Goal: Transaction & Acquisition: Purchase product/service

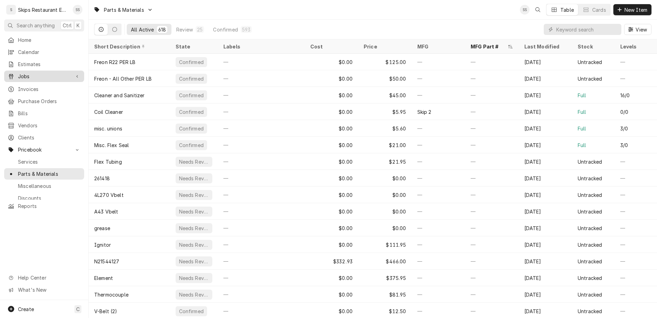
click at [19, 73] on span "Jobs" at bounding box center [44, 76] width 52 height 7
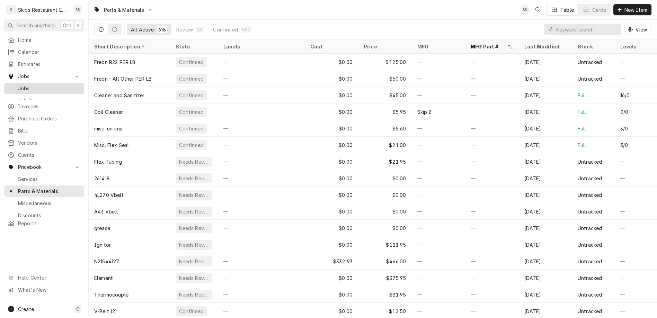
click at [18, 85] on span "Jobs" at bounding box center [49, 88] width 63 height 7
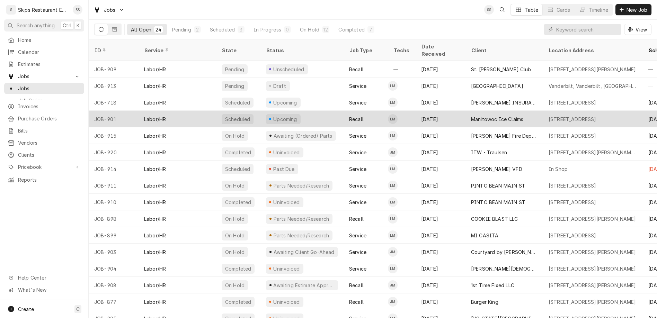
click at [471, 116] on div "Manitowoc Ice Claims" at bounding box center [497, 119] width 52 height 7
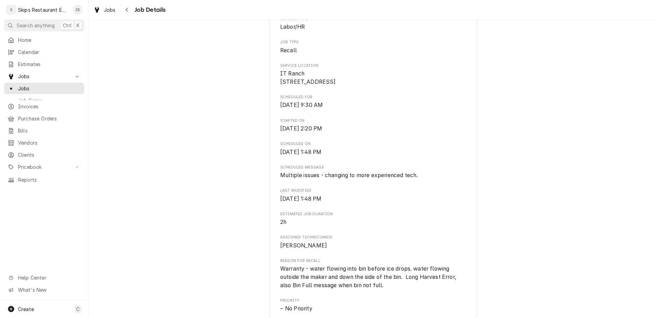
scroll to position [270, 0]
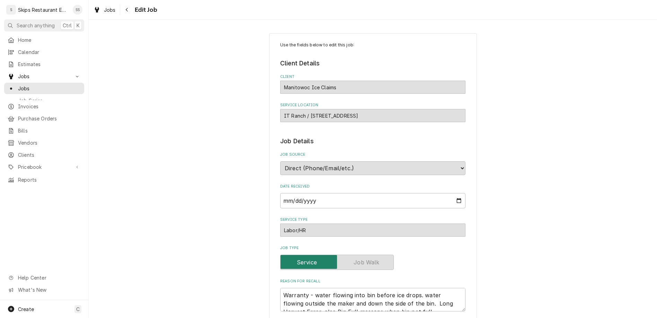
type textarea "x"
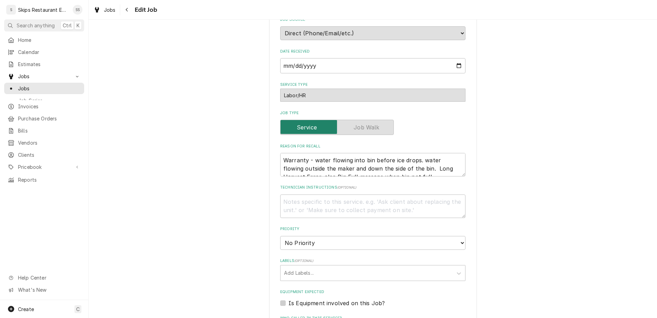
scroll to position [207, 0]
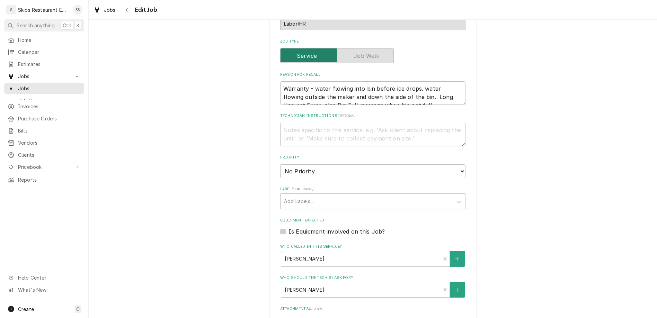
type input "2025-09-24"
type textarea "x"
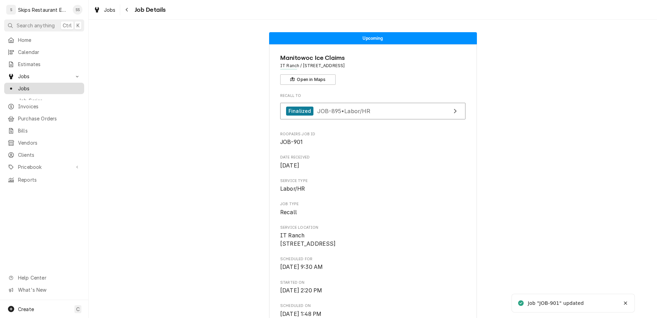
click at [16, 84] on div "Jobs" at bounding box center [44, 88] width 77 height 9
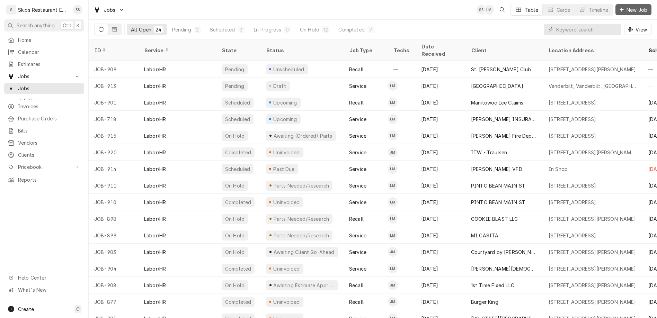
click at [624, 8] on icon "Dynamic Content Wrapper" at bounding box center [622, 10] width 4 height 4
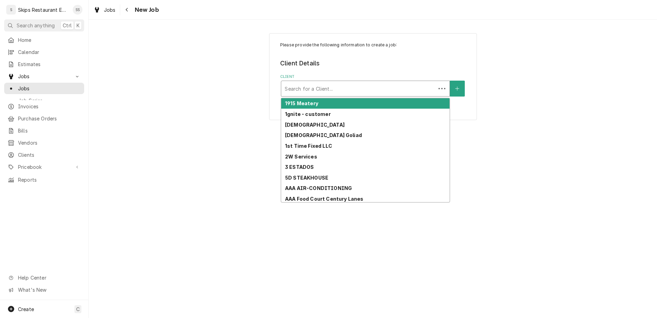
click at [329, 82] on div "Client" at bounding box center [359, 88] width 148 height 12
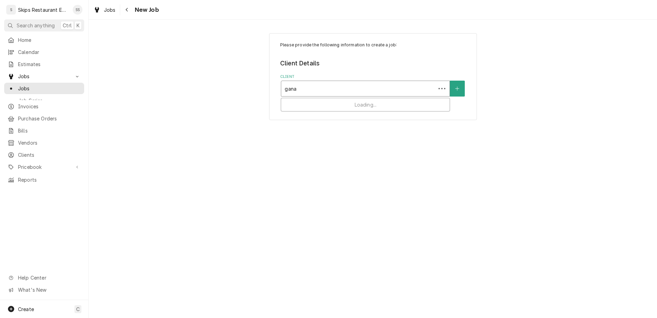
type input "ganad"
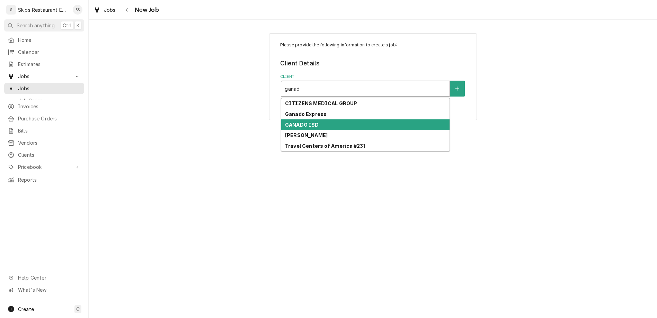
click at [312, 122] on strong "GANADO ISD" at bounding box center [302, 125] width 34 height 6
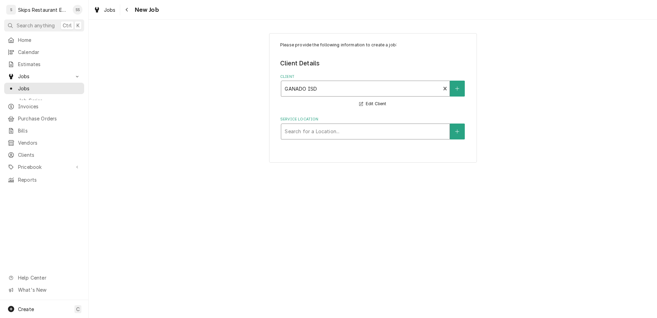
click at [314, 125] on div "Service Location" at bounding box center [365, 131] width 161 height 12
type input "g"
click at [455, 129] on icon "Create New Location" at bounding box center [457, 131] width 4 height 5
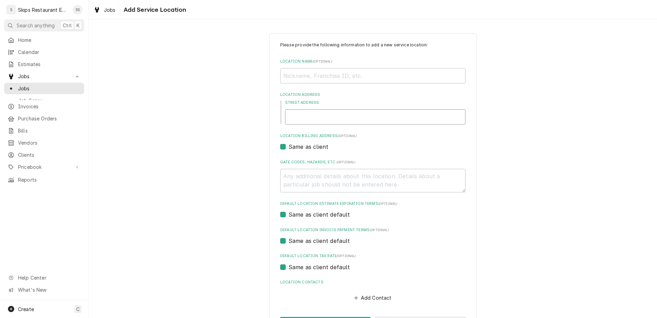
click at [329, 109] on input "Street Address" at bounding box center [375, 116] width 181 height 15
type textarea "x"
type input "3"
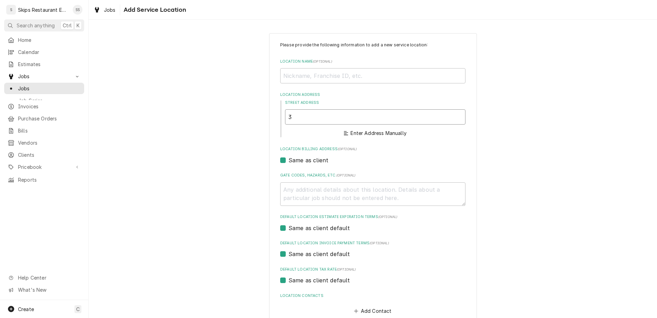
type textarea "x"
type input "30"
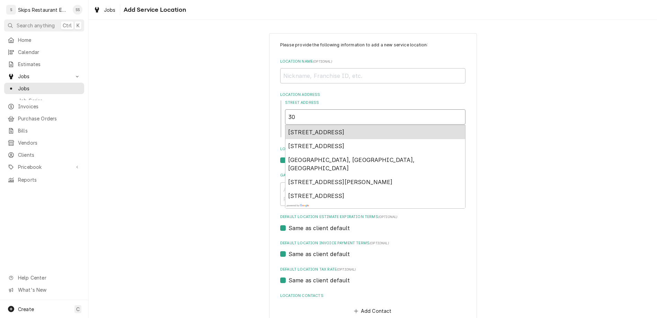
type textarea "x"
type input "304"
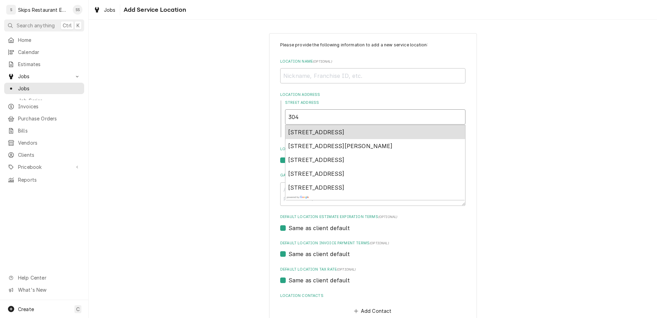
type textarea "x"
type input "304"
type textarea "x"
type input "304 W"
type textarea "x"
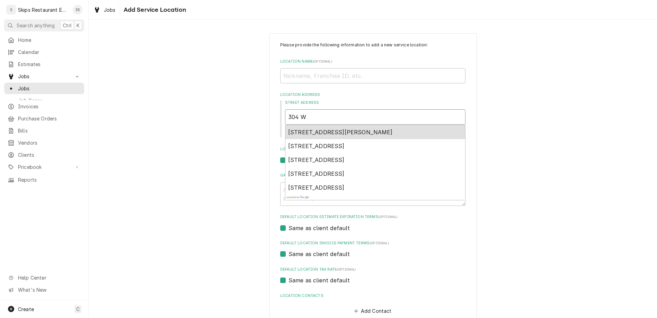
type input "304 W"
type textarea "x"
type input "304 W R"
type textarea "x"
type input "304 W Ro"
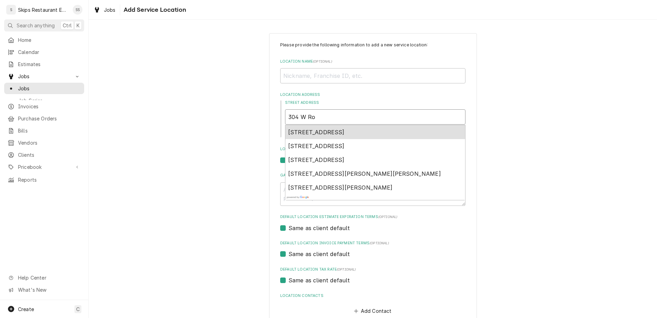
type textarea "x"
type input "304 W Rod"
type textarea "x"
type input "304 W Rodg"
type textarea "x"
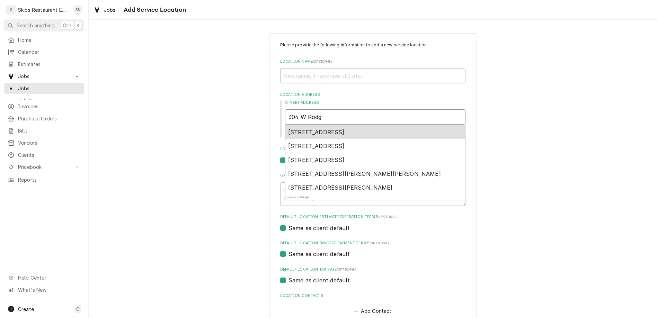
type input "304 W Rodge"
type textarea "x"
type input "304 W Rodger"
type textarea "x"
type input "304 W Rodgers"
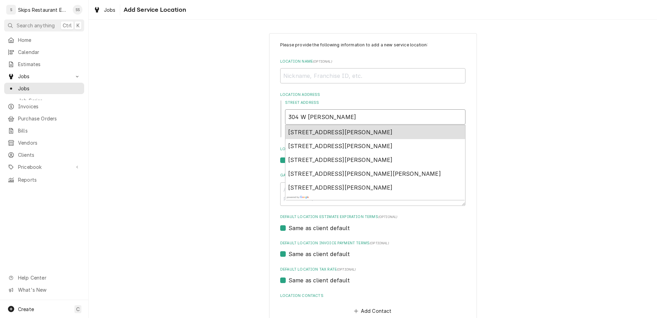
type textarea "x"
type input "304 W Rodgers"
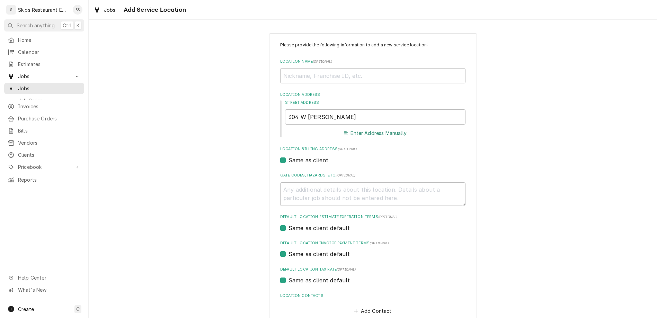
click at [375, 129] on button "Enter Address Manually" at bounding box center [375, 134] width 65 height 10
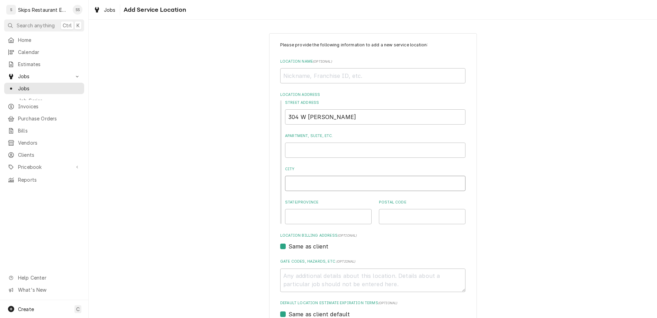
click at [307, 176] on input "City" at bounding box center [375, 183] width 181 height 15
type textarea "x"
type input "G"
type textarea "x"
type input "Ga"
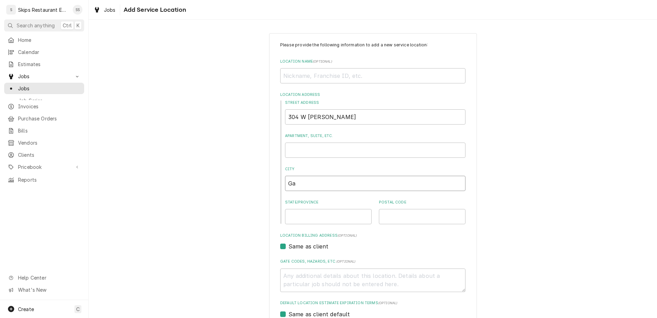
type textarea "x"
type input "Gan"
type textarea "x"
type input "Gana"
type textarea "x"
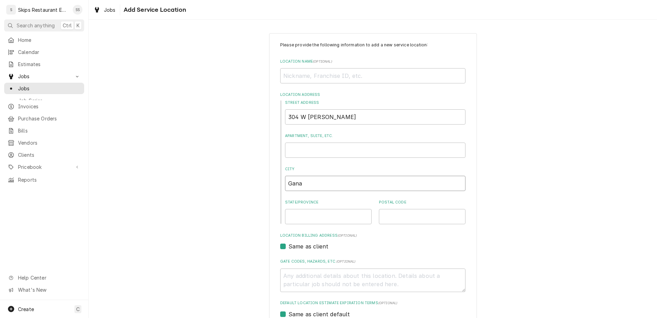
type input "Ganad"
type textarea "x"
type input "Ganado"
type textarea "x"
type input "T"
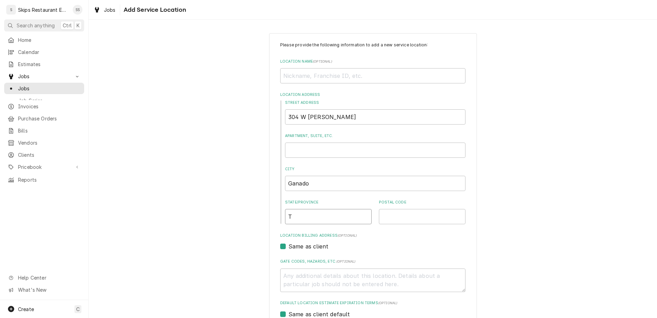
type textarea "x"
type input "TX"
type textarea "x"
type input "7"
type textarea "x"
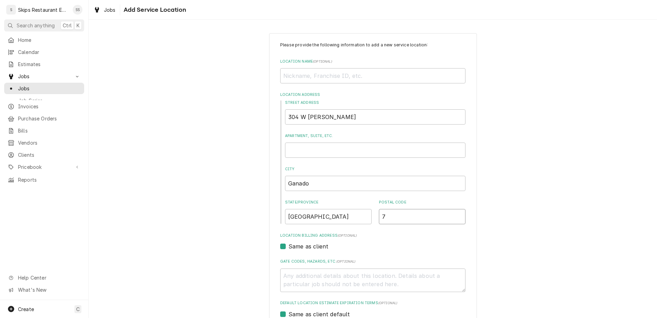
type input "77"
type textarea "x"
type input "7"
type textarea "x"
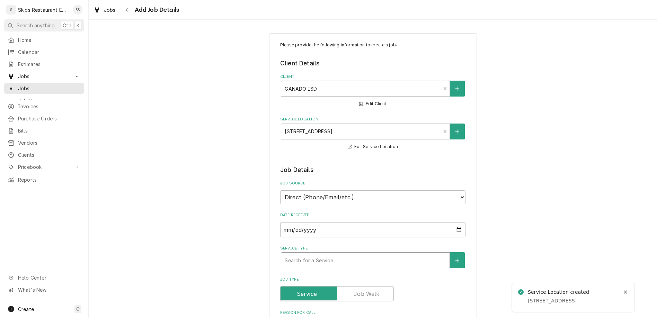
click at [304, 254] on div "Service Type" at bounding box center [365, 260] width 161 height 12
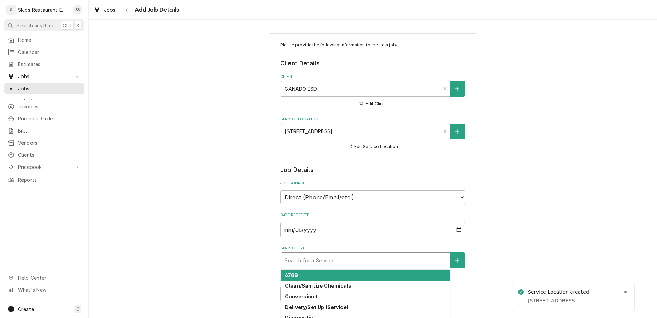
type textarea "x"
type input "l"
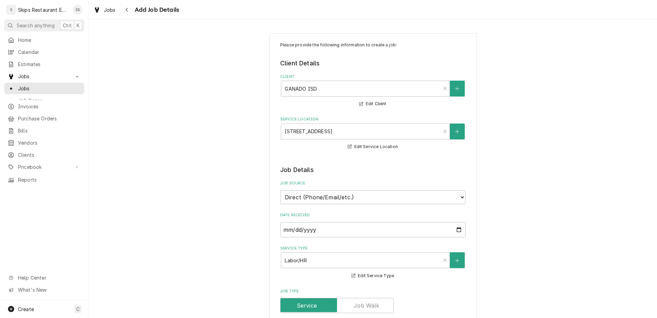
type textarea "x"
type textarea "H"
type textarea "x"
type textarea "Ho"
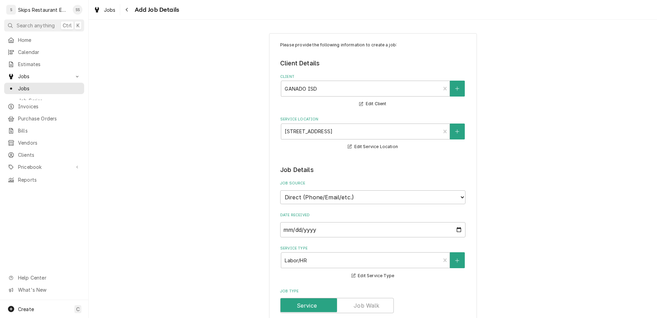
type textarea "x"
type textarea "Hob"
type textarea "x"
type textarea "Hoba"
type textarea "x"
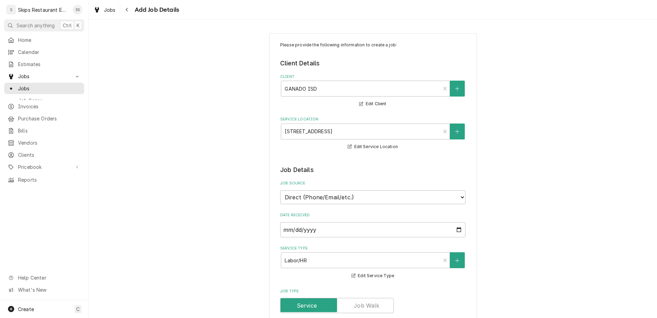
type textarea "Hobar"
type textarea "x"
type textarea "Hobart"
type textarea "x"
type textarea "Hobarts"
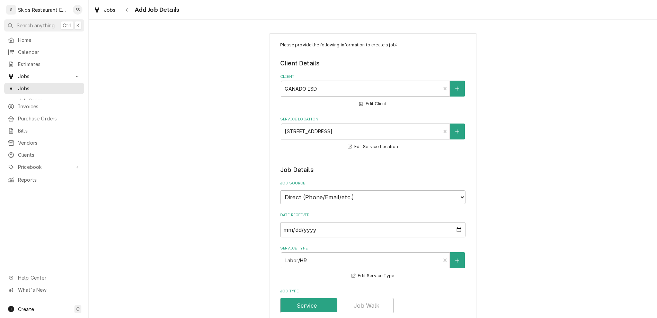
type textarea "x"
type textarea "Hobart"
type textarea "x"
type textarea "Hobart"
type textarea "x"
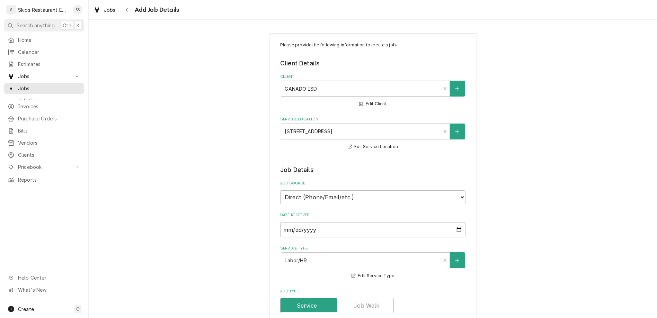
type textarea "Hobart O"
type textarea "x"
type textarea "Hobart OV"
type textarea "x"
type textarea "Hobart O"
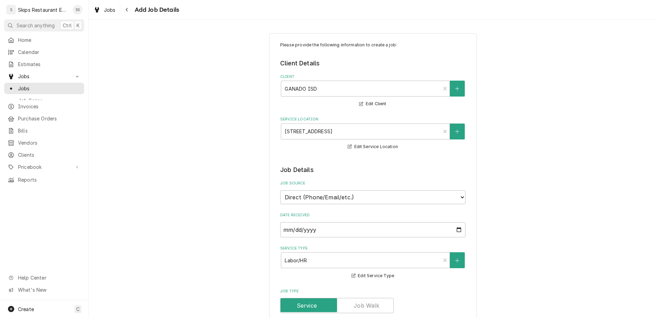
type textarea "x"
type textarea "Hobart Ov"
type textarea "x"
type textarea "Hobart Ove"
type textarea "x"
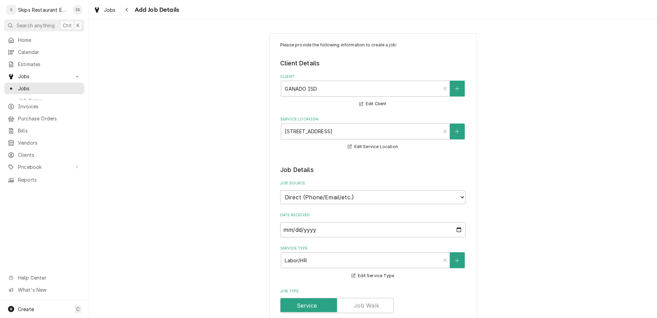
type textarea "Hobart Oven"
type textarea "x"
type textarea "Hobart Ovens"
type textarea "x"
type textarea "Hobart Ovens"
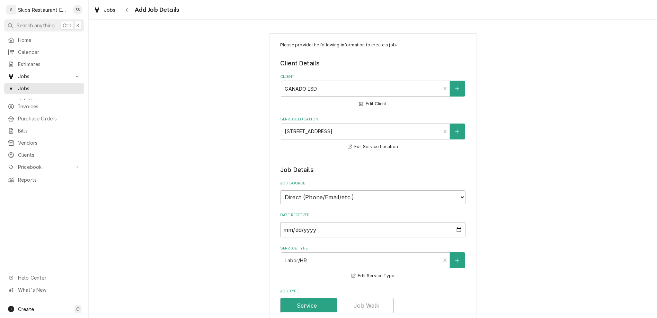
type textarea "x"
type textarea "Hobart Ovens -"
type textarea "x"
type textarea "Hobart Ovens -"
type textarea "x"
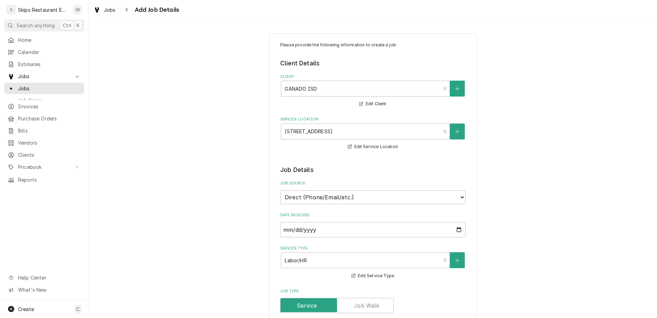
type textarea "Hobart Ovens - 1"
type textarea "x"
type textarea "Hobart Ovens - 1"
type textarea "x"
type textarea "Hobart Ovens - 1 d"
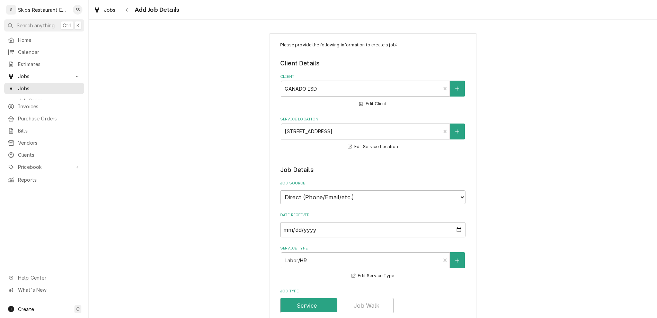
type textarea "x"
type textarea "Hobart Ovens - 1 do"
type textarea "x"
type textarea "Hobart Ovens - 1 doo"
type textarea "x"
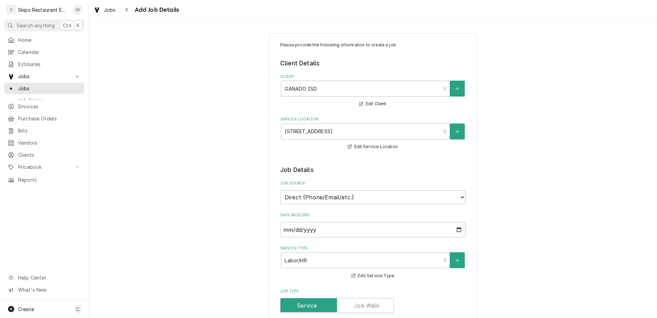
type textarea "Hobart Ovens - 1 door"
type textarea "x"
type textarea "Hobart Ovens - 1 door"
type textarea "x"
type textarea "Hobart Ovens - 1 door n"
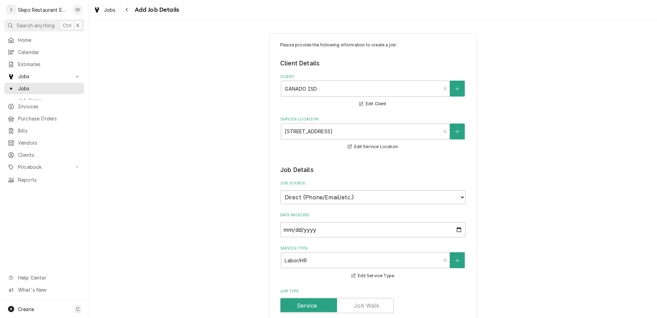
type textarea "x"
type textarea "Hobart Ovens - 1 door no"
type textarea "x"
type textarea "Hobart Ovens - 1 door not"
type textarea "x"
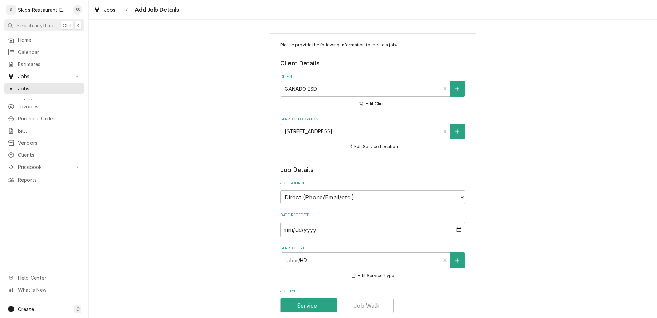
type textarea "Hobart Ovens - 1 door not"
type textarea "x"
type textarea "Hobart Ovens - 1 door not l"
type textarea "x"
type textarea "Hobart Ovens - 1 door not li"
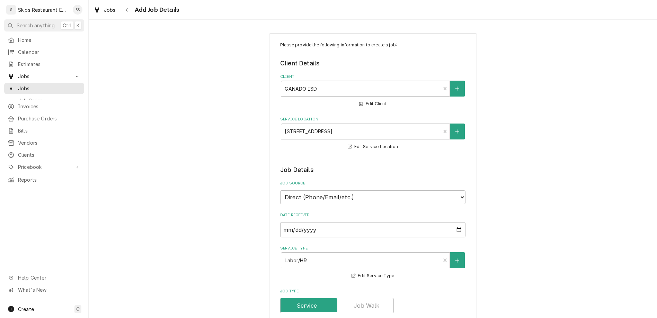
type textarea "x"
type textarea "Hobart Ovens - 1 door not lin"
type textarea "x"
type textarea "Hobart Ovens - 1 door not link"
type textarea "x"
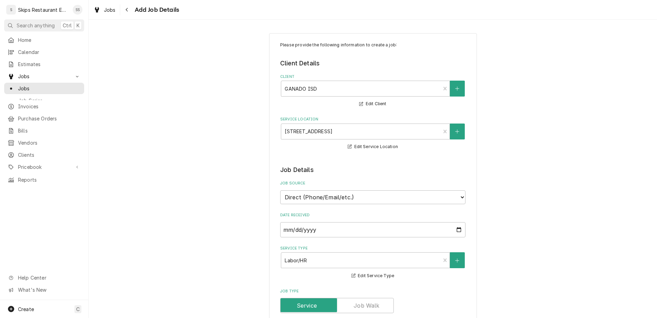
type textarea "Hobart Ovens - 1 door not linke"
type textarea "x"
type textarea "Hobart Ovens - 1 door not linked"
type textarea "x"
type textarea "Hobart Ovens - 1 door not linke"
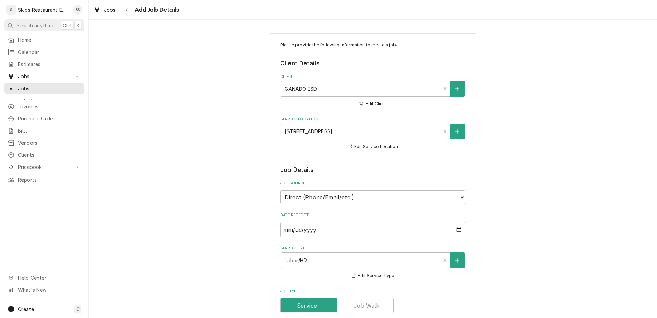
type textarea "x"
type textarea "Hobart Ovens - 1 door not link"
type textarea "x"
type textarea "Hobart Ovens - 1 door not lin"
type textarea "x"
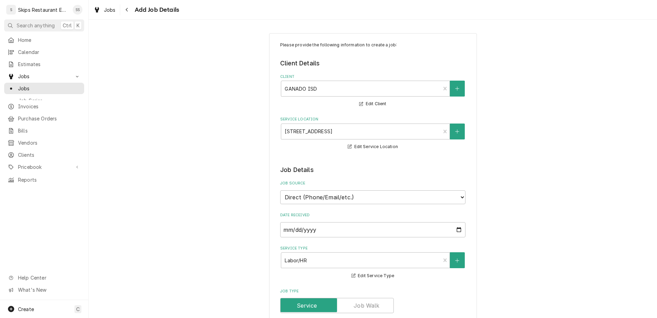
type textarea "Hobart Ovens - 1 door not li"
type textarea "x"
type textarea "Hobart Ovens - 1 door not lig"
type textarea "x"
type textarea "Hobart Ovens - 1 door not ligh"
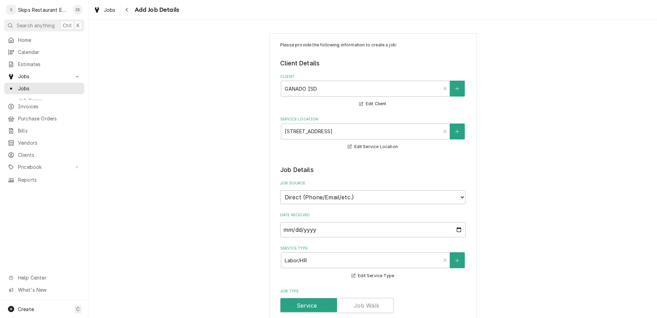
type textarea "x"
type textarea "Hobart Ovens - 1 door not light"
type textarea "x"
type textarea "Hobart Ovens - 1 door not lighti"
type textarea "x"
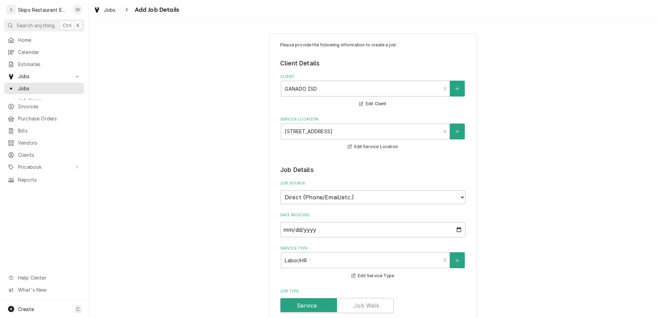
type textarea "Hobart Ovens - 1 door not lightin"
type textarea "x"
type textarea "Hobart Ovens - 1 door not lighting"
type textarea "x"
type textarea "Hobart Ovens - 1 door not lighting"
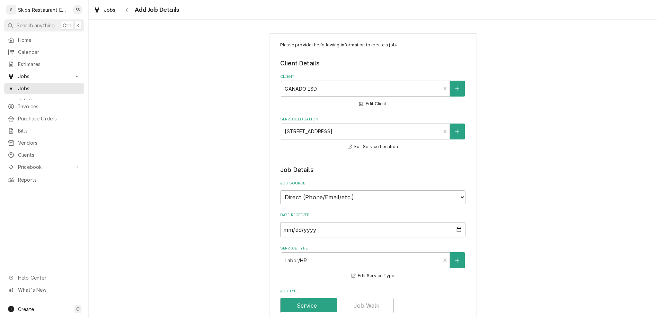
type textarea "x"
type textarea "Hobart Ovens - 1 door not lighting 2"
type textarea "x"
type textarea "Hobart Ovens - 1 door not lighting 2"
type textarea "x"
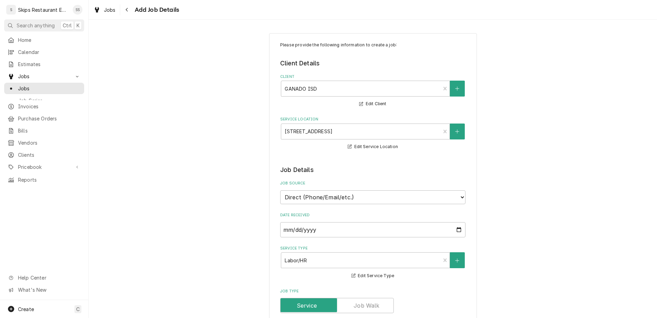
type textarea "Hobart Ovens - 1 door not lighting 2 N"
type textarea "x"
type textarea "Hobart Ovens - 1 door not lighting 2 No"
type textarea "x"
type textarea "Hobart Ovens - 1 door not lighting 2 Not"
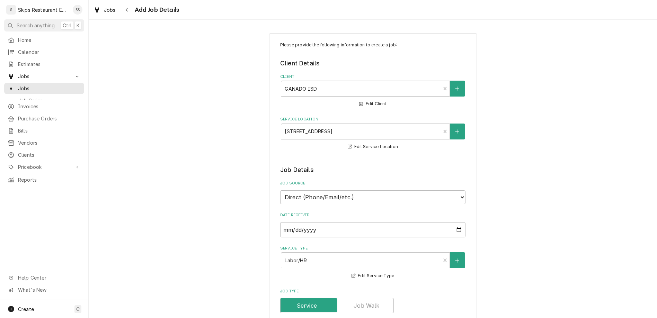
type textarea "x"
type textarea "Hobart Ovens - 1 door not lighting 2 Not"
type textarea "x"
type textarea "Hobart Ovens - 1 door not lighting 2 Not l"
type textarea "x"
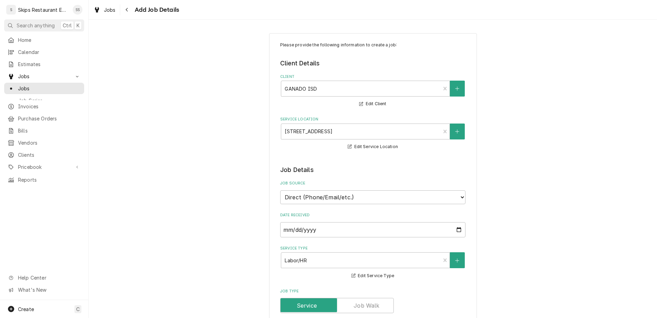
type textarea "Hobart Ovens - 1 door not lighting 2 Not li"
type textarea "x"
type textarea "Hobart Ovens - 1 door not lighting 2 Not lig"
type textarea "x"
type textarea "Hobart Ovens - 1 door not lighting 2 Not ligh"
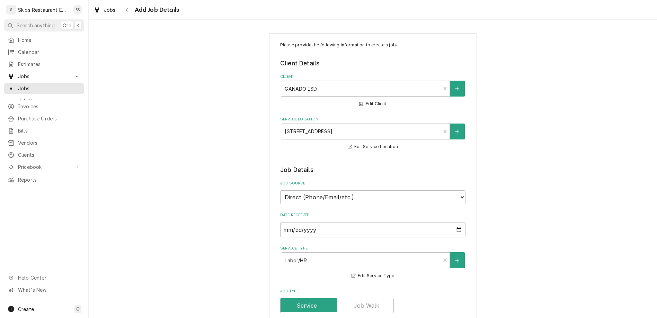
type textarea "x"
type textarea "Hobart Ovens - 1 door not lighting 2 Not light"
type textarea "x"
type textarea "Hobart Ovens - 1 door not lighting 2 Not lighti"
type textarea "x"
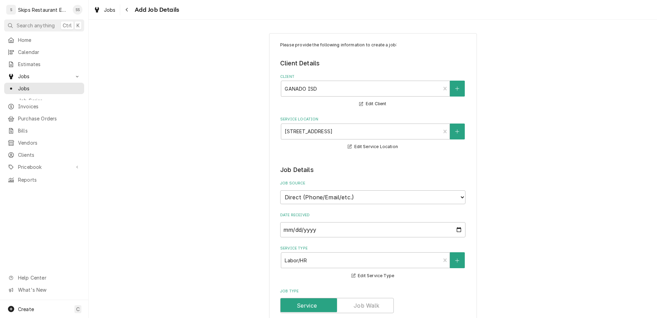
type textarea "Hobart Ovens - 1 door not lighting 2 Not lightin"
type textarea "x"
type textarea "Hobart Ovens - 1 door not lighting 2 Not lighting"
type textarea "x"
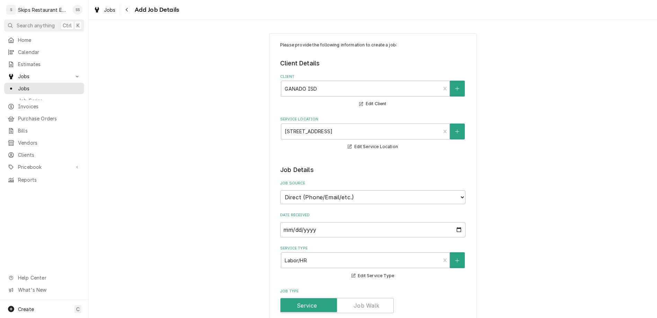
type textarea "Hobart Ovens - 1 door not llighting 2 Not lighting"
type textarea "x"
type textarea "Hobart Ovens - 1 door not lilighting 2 Not lighting"
type textarea "x"
type textarea "Hobart Ovens - 1 door not linlighting 2 Not lighting"
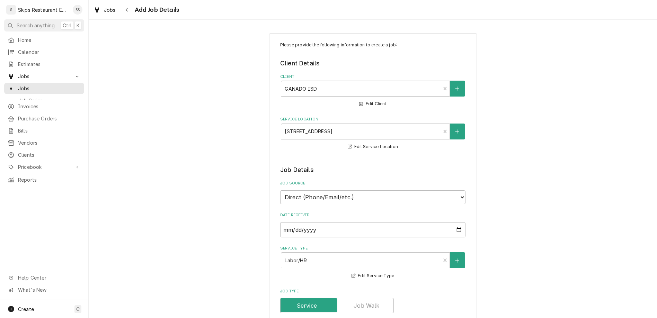
type textarea "x"
type textarea "Hobart Ovens - 1 door not linklighting 2 Not lighting"
type textarea "x"
type textarea "Hobart Ovens - 1 door not linkelighting 2 Not lighting"
type textarea "x"
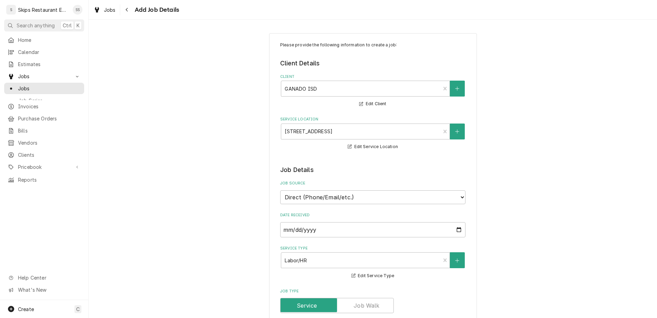
type textarea "Hobart Ovens - 1 door not linkedlighting 2 Not lighting"
type textarea "x"
type textarea "Hobart Ovens - 1 door not linked lighting 2 Not lighting"
type textarea "x"
type textarea "Hobart Ovens - 1 door not linked alighting 2 Not lighting"
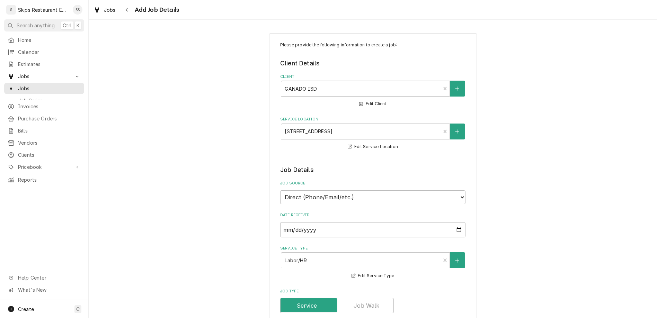
type textarea "x"
type textarea "Hobart Ovens - 1 door not linked anlighting 2 Not lighting"
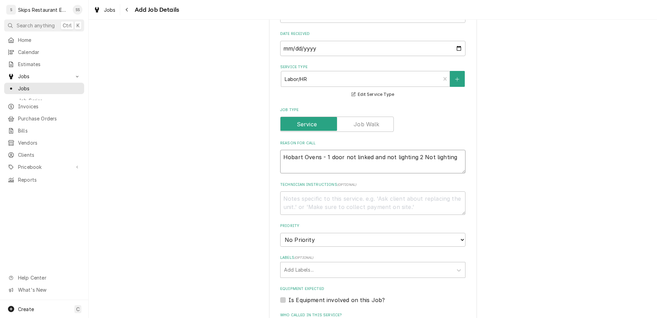
scroll to position [189, 0]
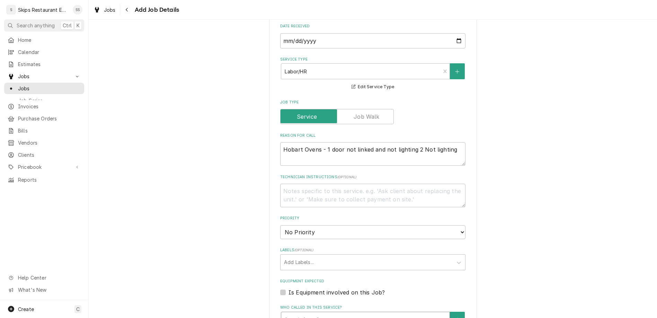
click at [316, 314] on div "Who called in this service?" at bounding box center [365, 320] width 161 height 12
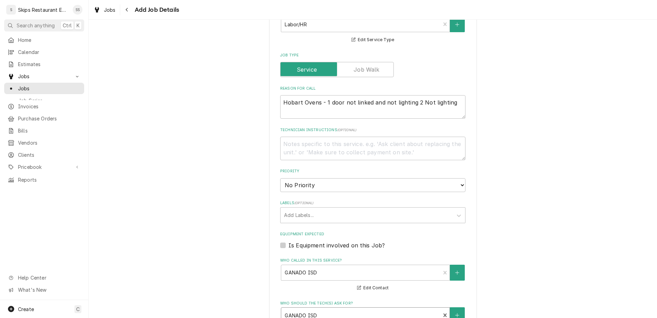
scroll to position [270, 0]
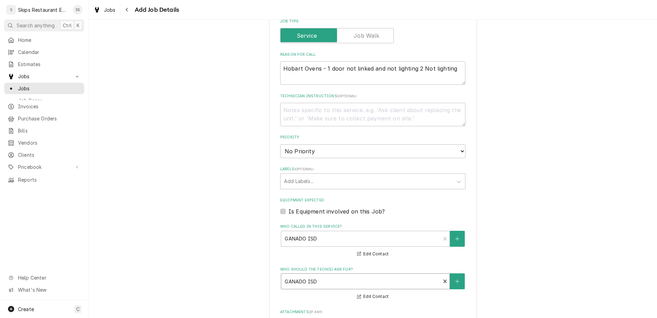
click at [292, 208] on label "Is Equipment involved on this Job?" at bounding box center [337, 212] width 96 height 8
click at [292, 208] on input "Equipment Expected" at bounding box center [381, 215] width 185 height 15
click at [331, 233] on div "Equipment" at bounding box center [365, 239] width 161 height 12
click at [350, 250] on button "View/Edit Logged Equipment" at bounding box center [372, 254] width 69 height 9
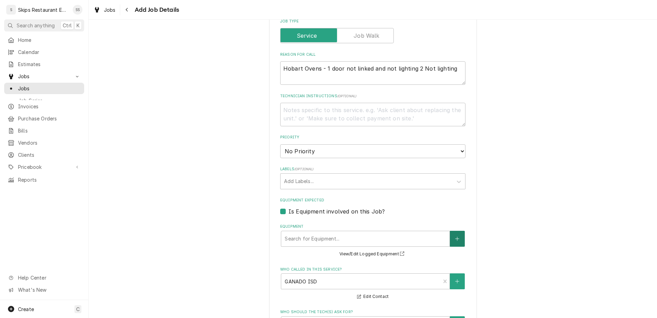
click at [455, 237] on icon "Create New Equipment" at bounding box center [457, 239] width 4 height 5
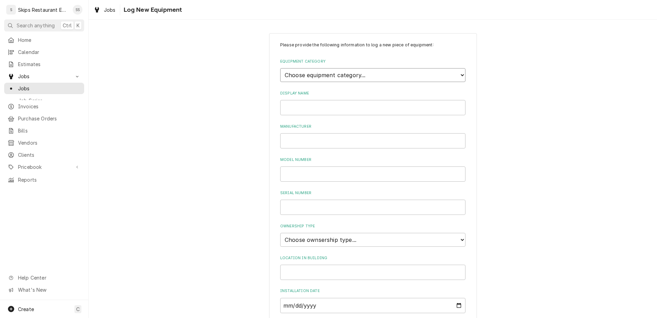
click at [280, 68] on select "Choose equipment category... Cooking Equipment Fryers Ice Machines Ovens and Ra…" at bounding box center [372, 75] width 185 height 14
click option "Ovens and Ranges" at bounding box center [0, 0] width 0 height 0
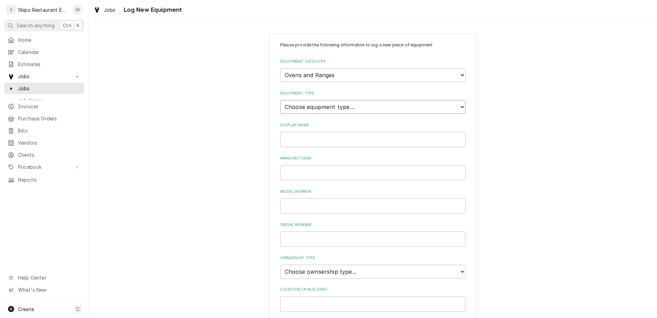
click at [280, 100] on select "Choose equipment type... Combi Oven Convection Oven Countertop Electric Range C…" at bounding box center [372, 107] width 185 height 14
click option "Convection Oven" at bounding box center [0, 0] width 0 height 0
click at [309, 132] on input "Display Name" at bounding box center [372, 139] width 185 height 15
click at [280, 265] on select "Choose ownsership type... Unknown Owned Leased Rented" at bounding box center [372, 272] width 185 height 14
click option "Owned" at bounding box center [0, 0] width 0 height 0
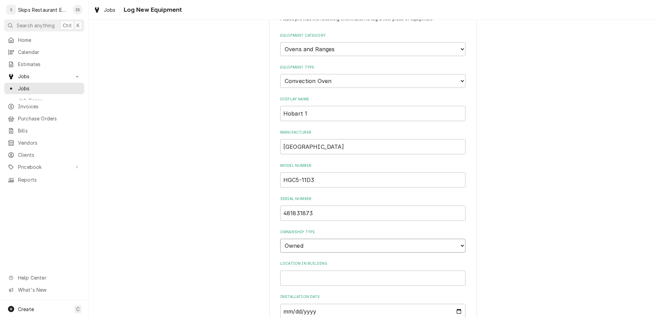
scroll to position [32, 0]
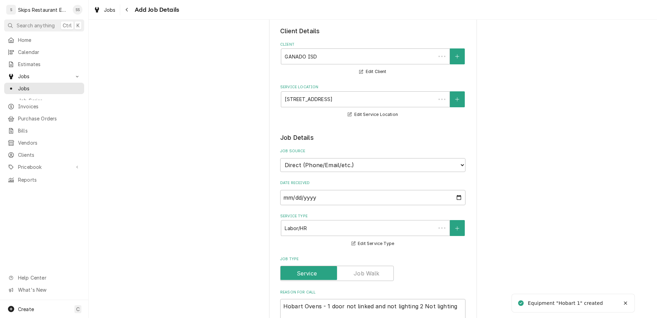
scroll to position [270, 0]
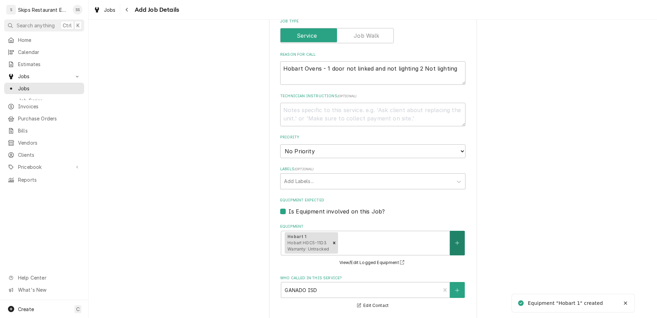
click at [455, 241] on icon "Create New Equipment" at bounding box center [457, 243] width 4 height 5
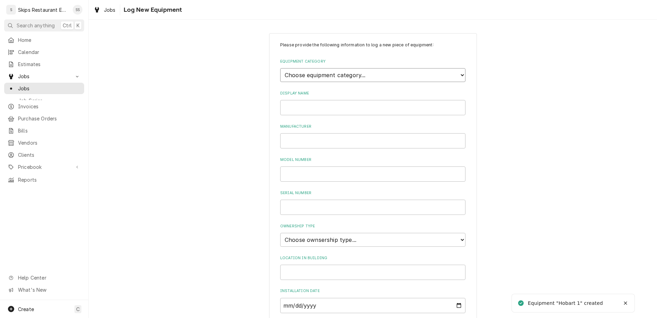
click at [280, 68] on select "Choose equipment category... Cooking Equipment Fryers Ice Machines Ovens and Ra…" at bounding box center [372, 75] width 185 height 14
click option "Ovens and Ranges" at bounding box center [0, 0] width 0 height 0
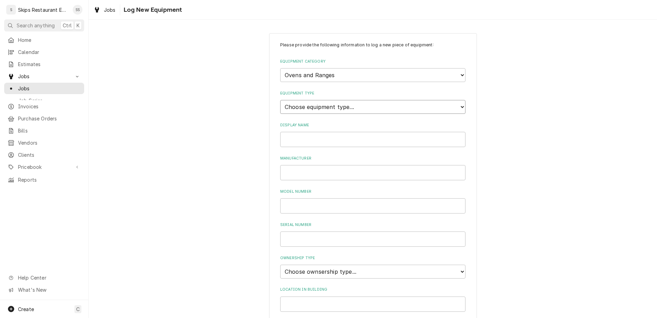
click at [280, 100] on select "Choose equipment type... Combi Oven Convection Oven Countertop Electric Range C…" at bounding box center [372, 107] width 185 height 14
click option "Convection Oven" at bounding box center [0, 0] width 0 height 0
click at [305, 132] on input "Display Name" at bounding box center [372, 139] width 185 height 15
click at [280, 265] on select "Choose ownsership type... Unknown Owned Leased Rented" at bounding box center [372, 272] width 185 height 14
click option "Owned" at bounding box center [0, 0] width 0 height 0
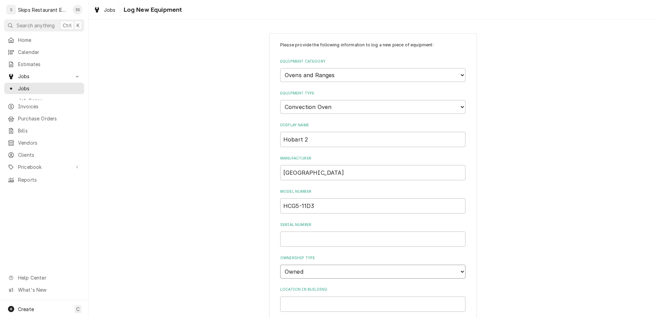
scroll to position [32, 0]
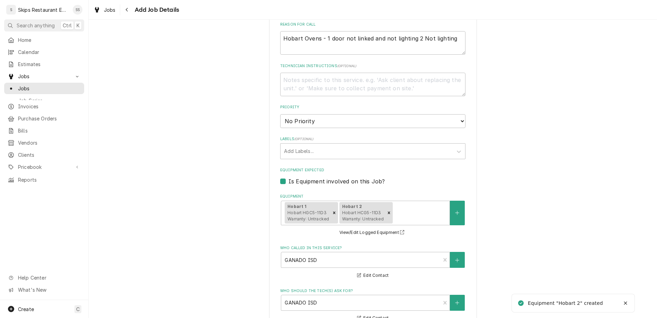
scroll to position [311, 0]
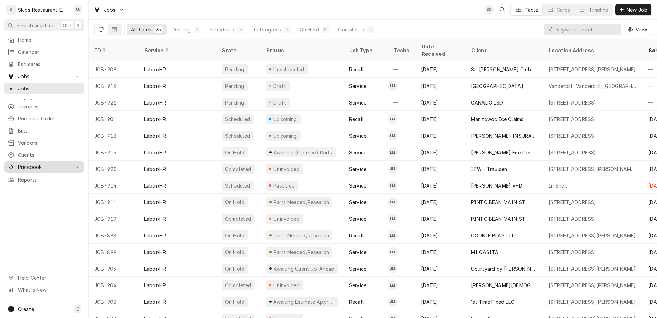
click at [25, 164] on span "Pricebook" at bounding box center [44, 167] width 52 height 7
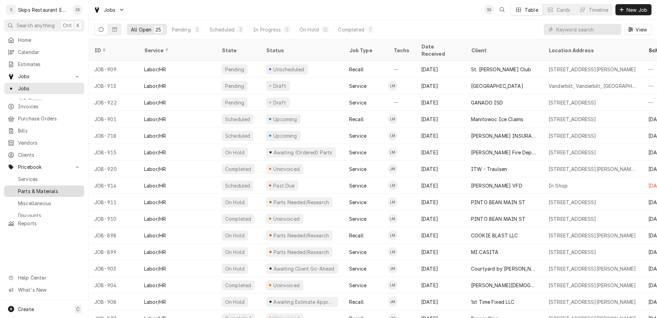
click at [22, 188] on span "Parts & Materials" at bounding box center [49, 191] width 63 height 7
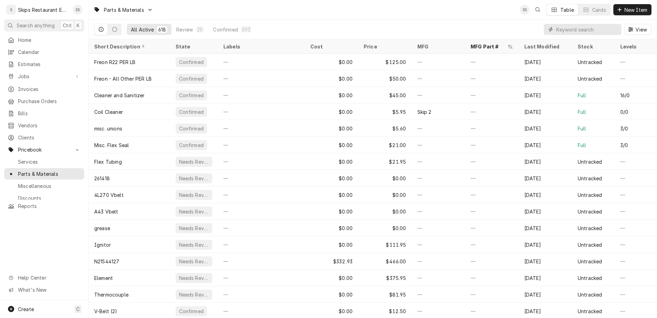
click at [589, 24] on input "Dynamic Content Wrapper" at bounding box center [587, 29] width 62 height 11
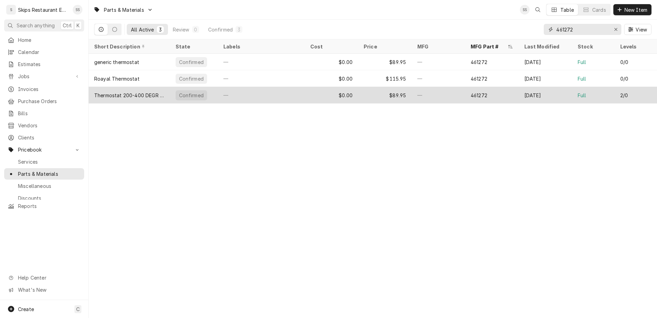
type input "461272"
click at [341, 87] on div "$0.00" at bounding box center [332, 95] width 54 height 17
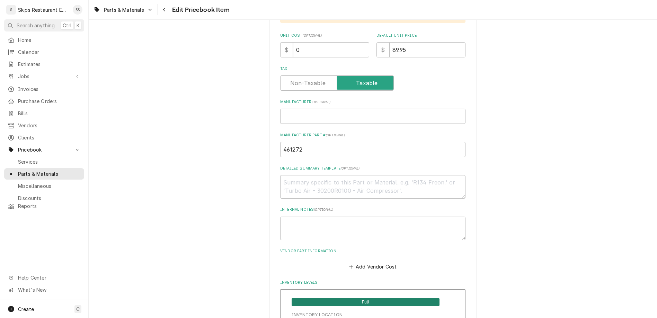
scroll to position [297, 0]
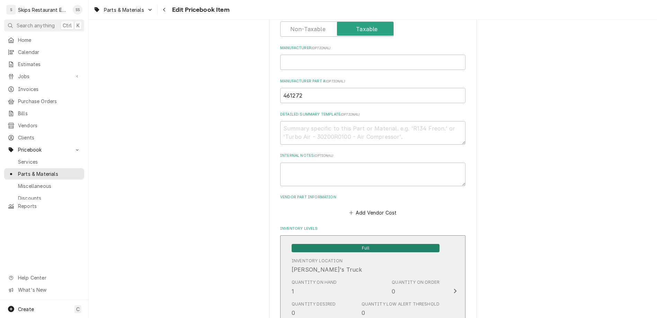
click at [345, 277] on div "Quantity on Hand 1 Quantity on Order 0" at bounding box center [366, 287] width 148 height 21
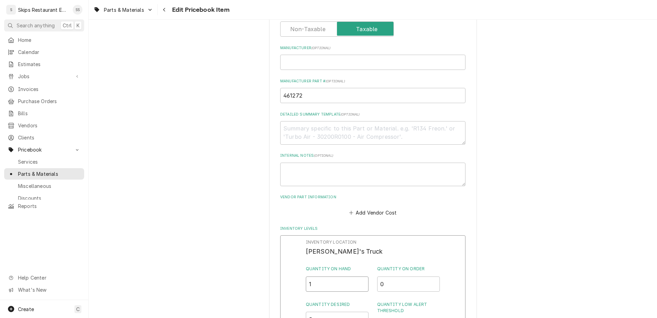
drag, startPoint x: 319, startPoint y: 153, endPoint x: 290, endPoint y: 153, distance: 29.8
click at [306, 277] on input "1" at bounding box center [337, 284] width 63 height 15
type input "0"
type textarea "x"
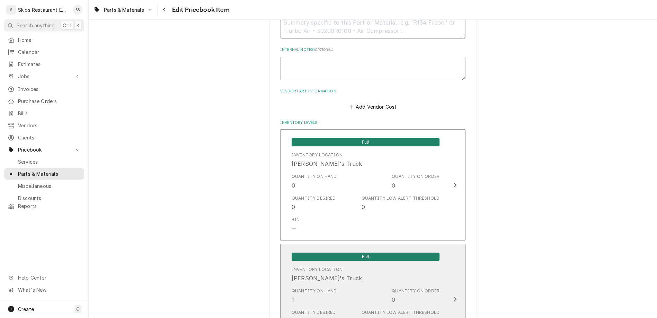
scroll to position [432, 0]
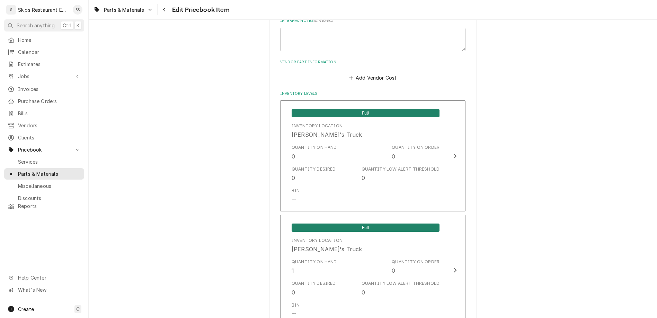
drag, startPoint x: 317, startPoint y: 187, endPoint x: 298, endPoint y: 189, distance: 19.9
type input "1"
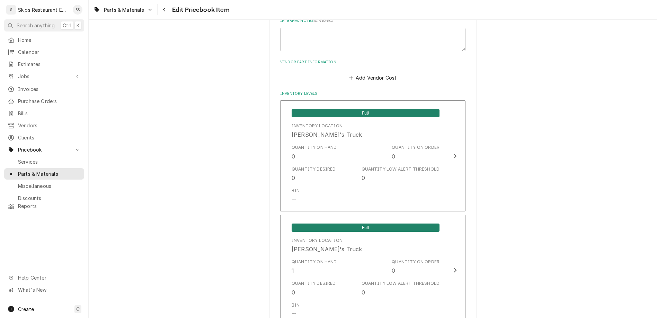
type textarea "x"
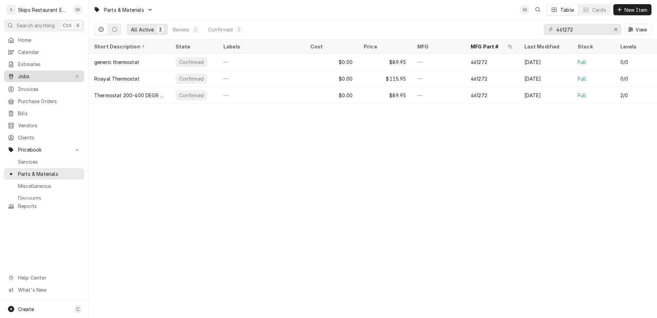
click at [18, 73] on span "Jobs" at bounding box center [44, 76] width 52 height 7
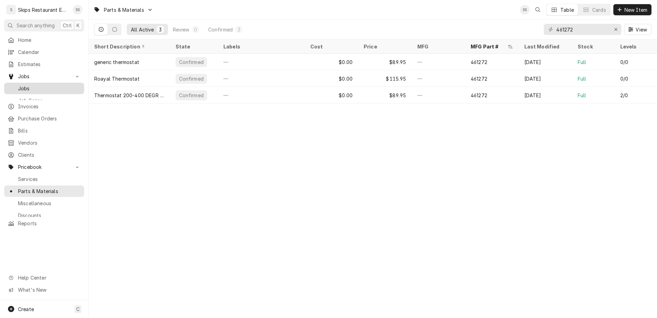
click at [18, 85] on span "Jobs" at bounding box center [49, 88] width 63 height 7
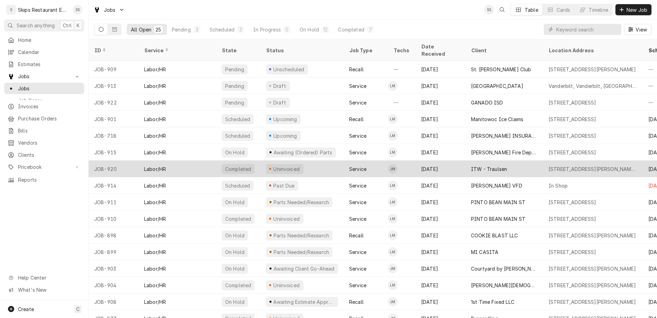
click at [471, 166] on div "ITW - Traulsen" at bounding box center [489, 169] width 36 height 7
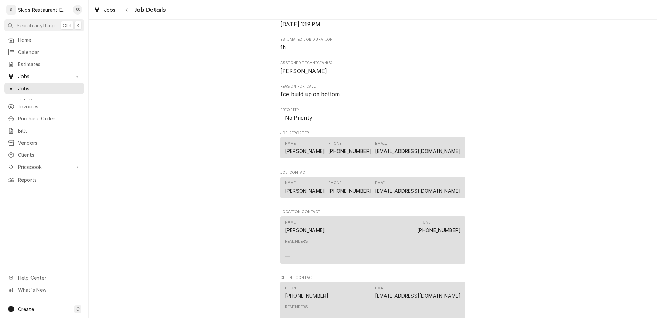
scroll to position [324, 0]
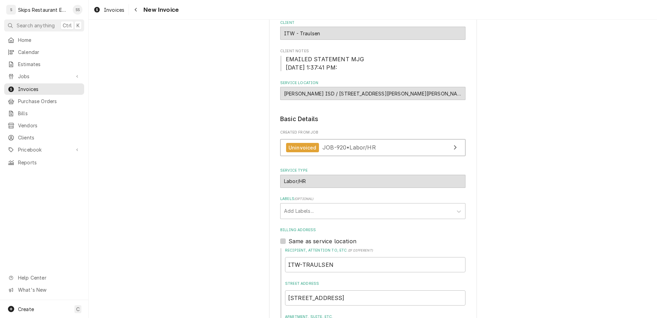
scroll to position [145, 0]
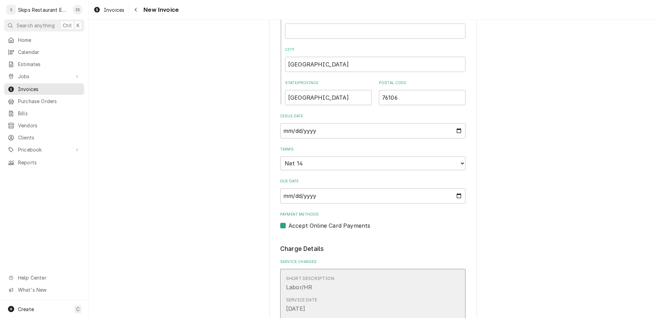
scroll to position [334, 0]
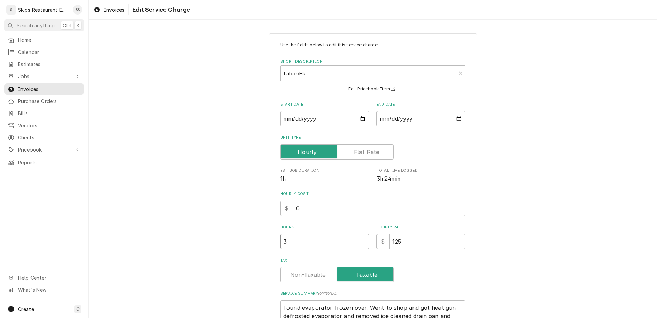
drag, startPoint x: 301, startPoint y: 183, endPoint x: 275, endPoint y: 184, distance: 25.3
click at [280, 234] on input "3" at bounding box center [324, 241] width 89 height 15
type textarea "x"
type input "2"
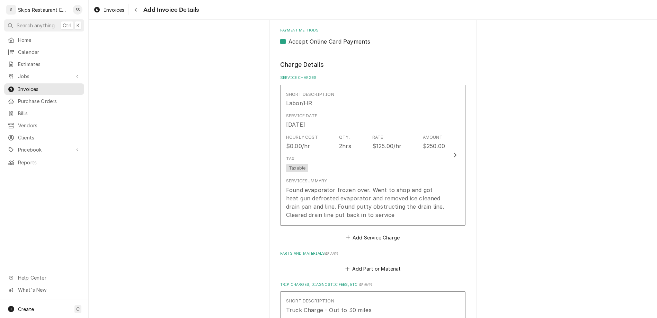
scroll to position [545, 0]
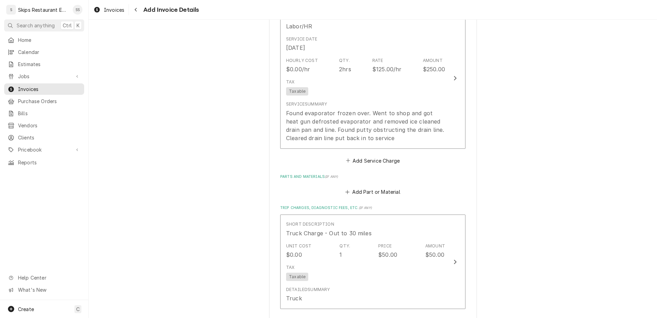
type textarea "x"
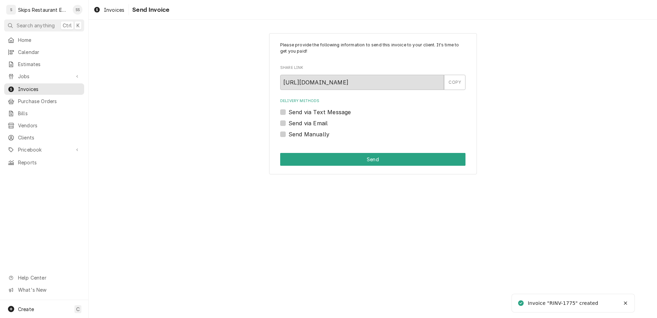
click at [294, 130] on label "Send Manually" at bounding box center [309, 134] width 41 height 8
click at [294, 130] on input "Send Manually" at bounding box center [381, 137] width 185 height 15
checkbox input "true"
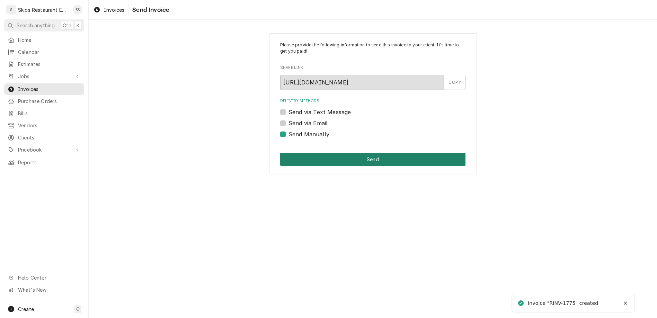
click at [330, 153] on button "Send" at bounding box center [372, 159] width 185 height 13
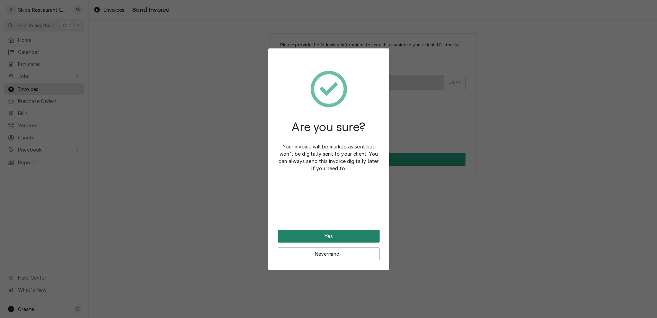
click at [326, 230] on button "Yes" at bounding box center [329, 236] width 102 height 13
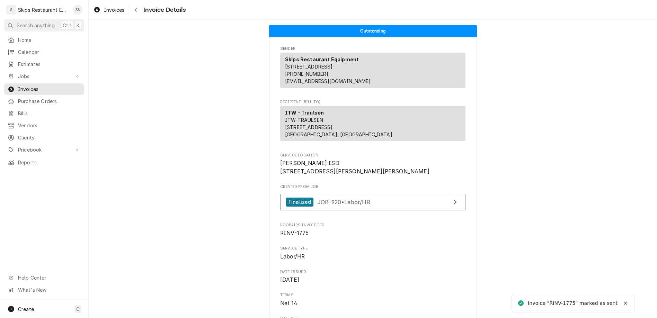
scroll to position [451, 0]
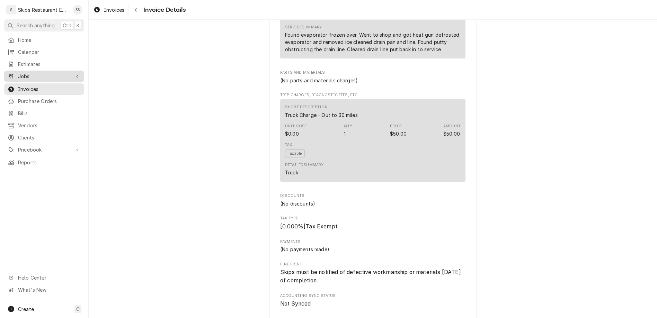
click at [19, 73] on span "Jobs" at bounding box center [44, 76] width 52 height 7
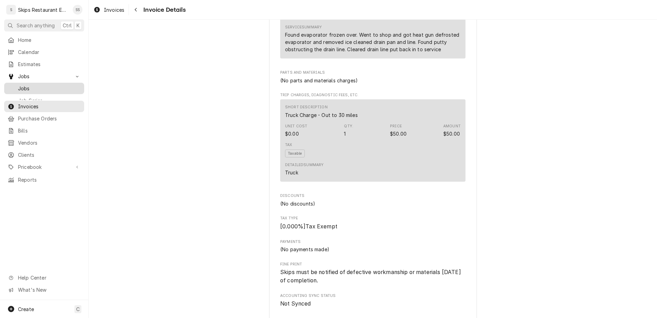
click at [18, 85] on span "Jobs" at bounding box center [49, 88] width 63 height 7
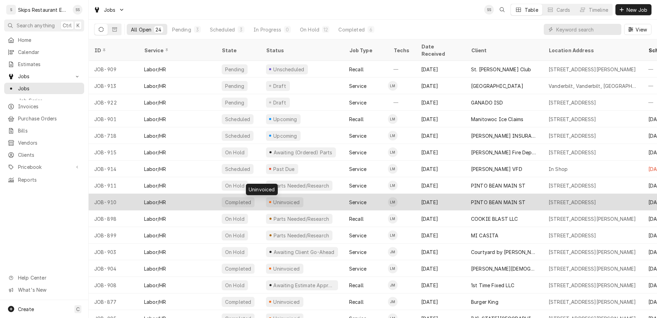
click at [273, 199] on div "Uninvoiced" at bounding box center [287, 202] width 28 height 7
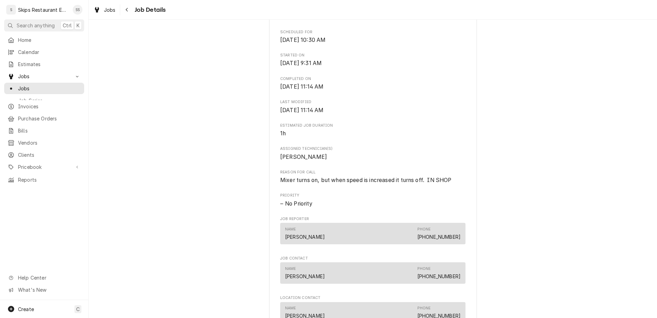
scroll to position [297, 0]
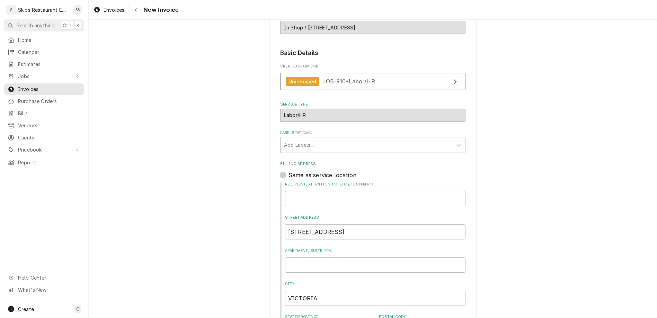
scroll to position [121, 0]
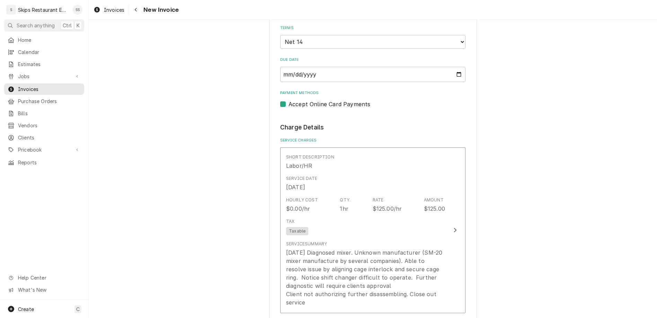
scroll to position [445, 0]
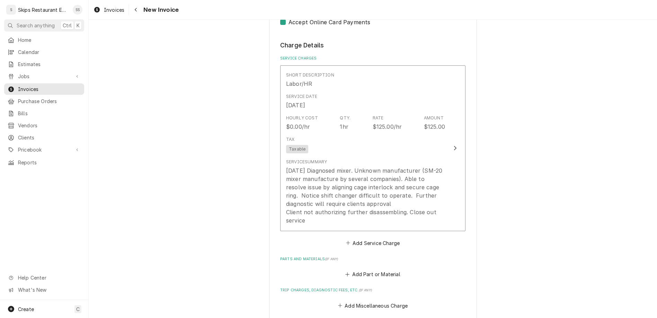
scroll to position [540, 0]
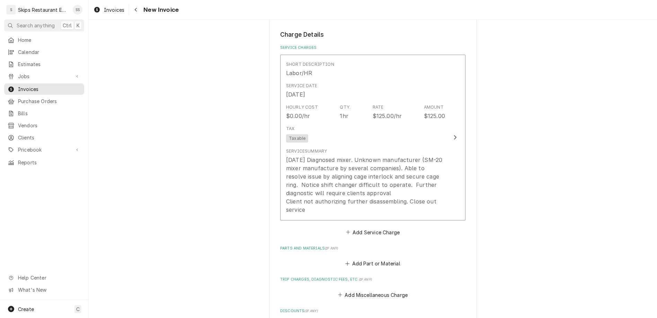
type textarea "x"
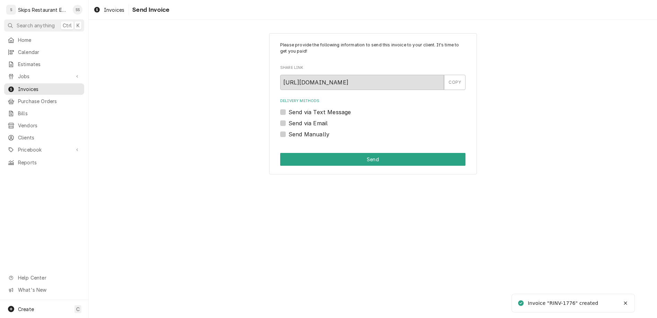
click at [294, 130] on div "Send Manually" at bounding box center [372, 134] width 185 height 8
click at [296, 130] on label "Send Manually" at bounding box center [309, 134] width 41 height 8
click at [296, 130] on input "Send Manually" at bounding box center [381, 137] width 185 height 15
checkbox input "true"
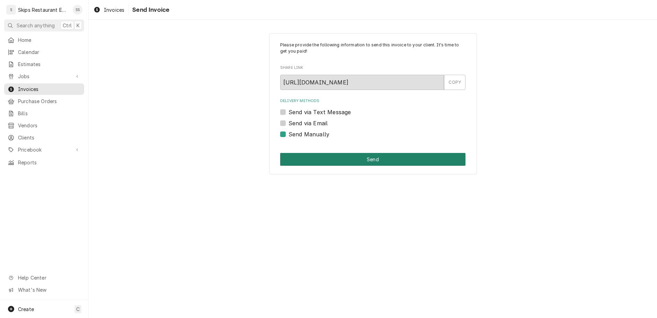
click at [359, 153] on button "Send" at bounding box center [372, 159] width 185 height 13
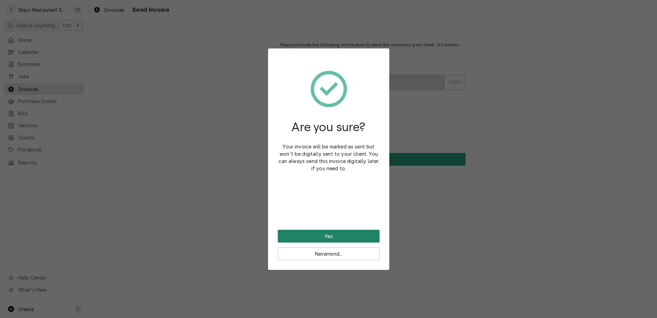
click at [327, 230] on button "Yes" at bounding box center [329, 236] width 102 height 13
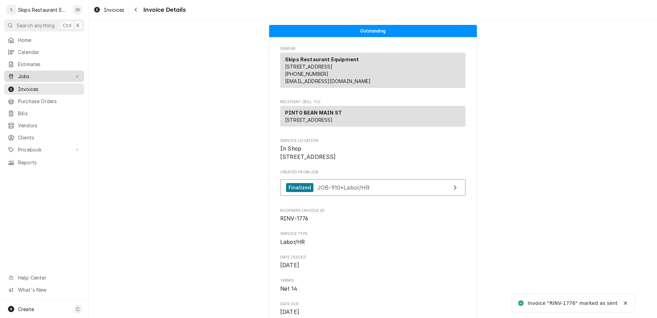
click at [23, 73] on span "Jobs" at bounding box center [44, 76] width 52 height 7
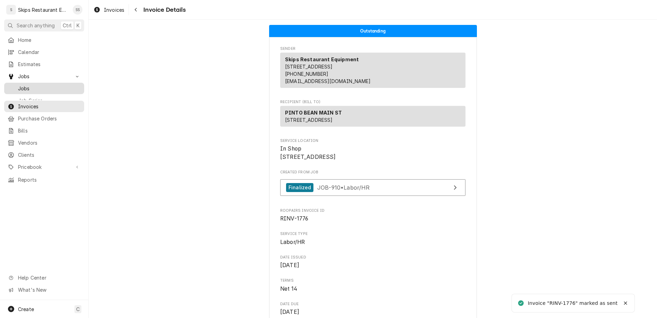
click at [22, 85] on span "Jobs" at bounding box center [49, 88] width 63 height 7
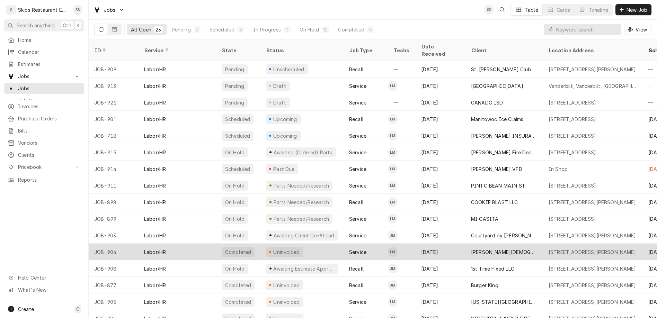
click at [273, 249] on div "Uninvoiced" at bounding box center [287, 252] width 28 height 7
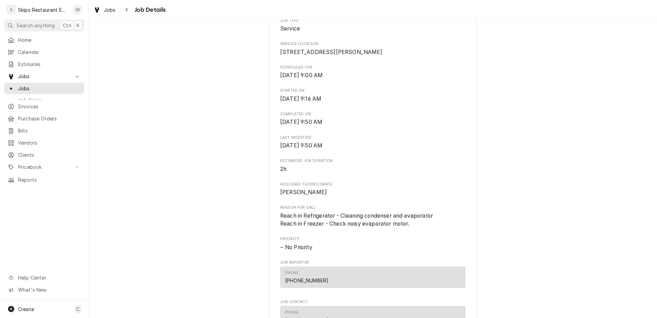
scroll to position [189, 0]
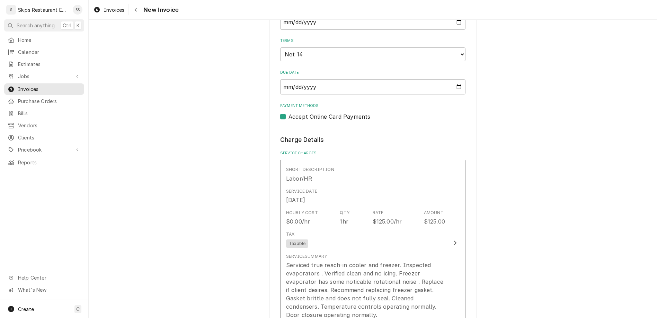
scroll to position [406, 0]
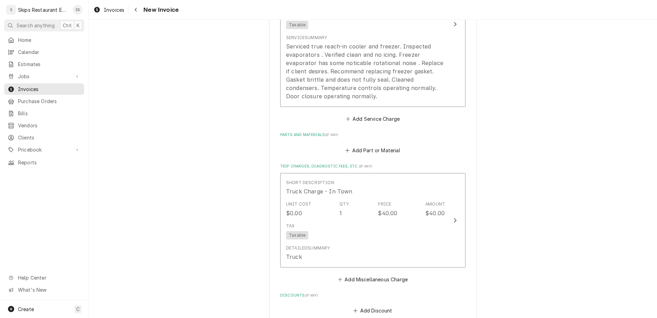
type textarea "x"
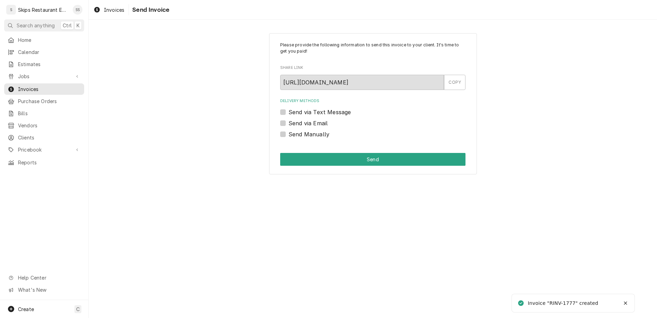
click at [295, 130] on label "Send Manually" at bounding box center [309, 134] width 41 height 8
click at [295, 130] on input "Send Manually" at bounding box center [381, 137] width 185 height 15
checkbox input "true"
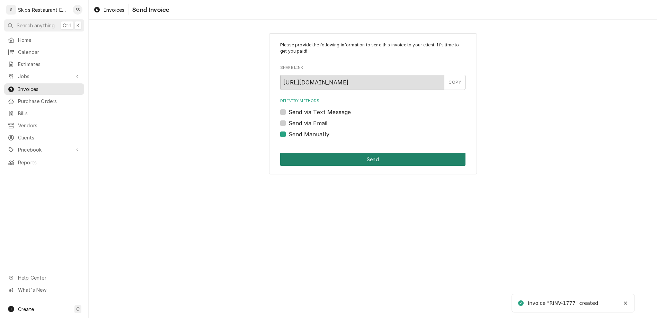
click at [321, 153] on button "Send" at bounding box center [372, 159] width 185 height 13
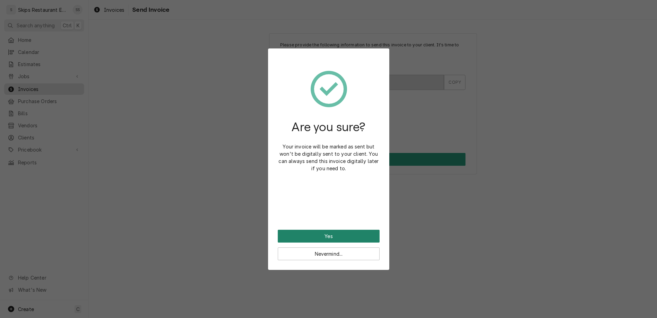
click at [322, 230] on button "Yes" at bounding box center [329, 236] width 102 height 13
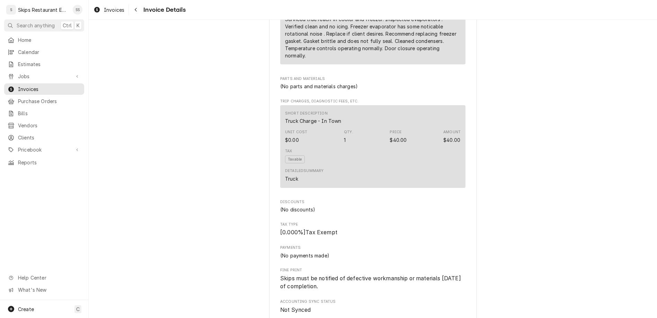
scroll to position [456, 0]
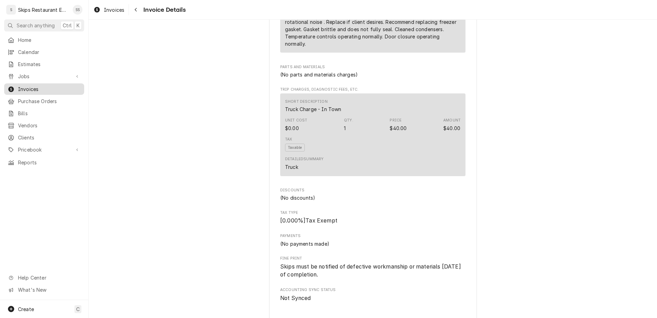
click at [19, 86] on span "Invoices" at bounding box center [49, 89] width 63 height 7
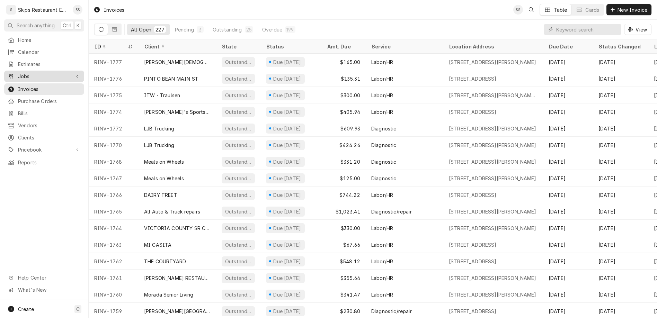
click at [18, 73] on span "Jobs" at bounding box center [44, 76] width 52 height 7
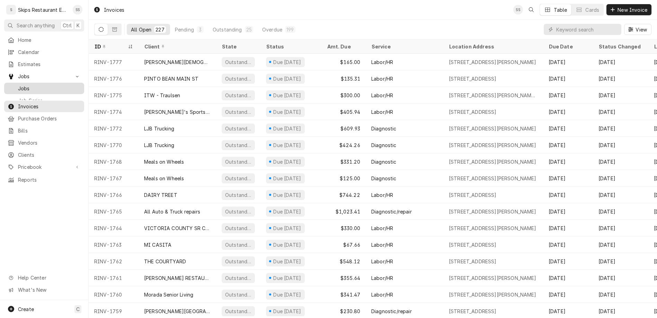
click at [18, 85] on span "Jobs" at bounding box center [49, 88] width 63 height 7
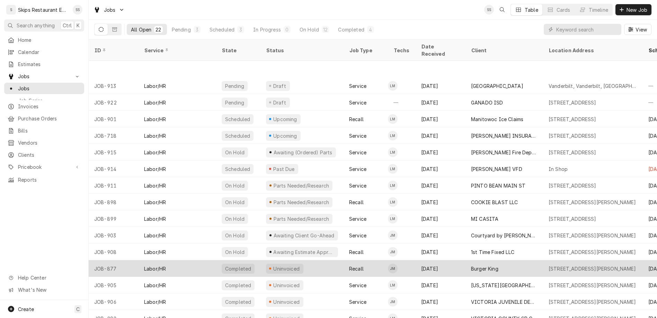
scroll to position [43, 0]
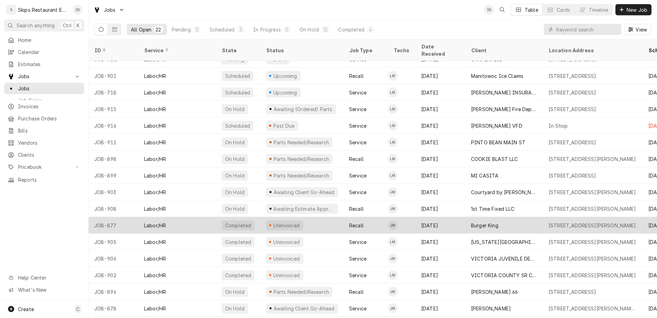
click at [273, 222] on div "Uninvoiced" at bounding box center [287, 225] width 28 height 7
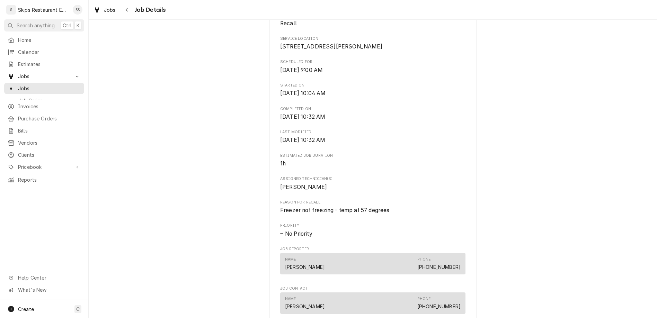
scroll to position [270, 0]
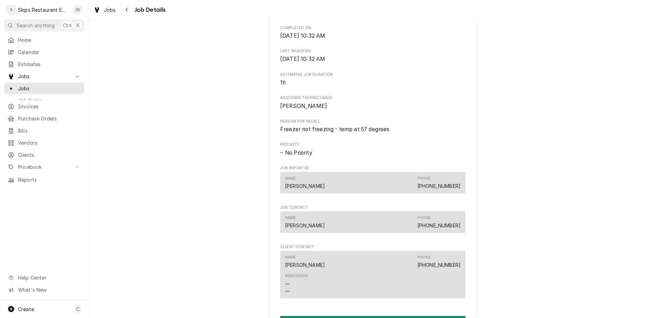
click at [356, 316] on button "Create Invoice" at bounding box center [372, 322] width 185 height 13
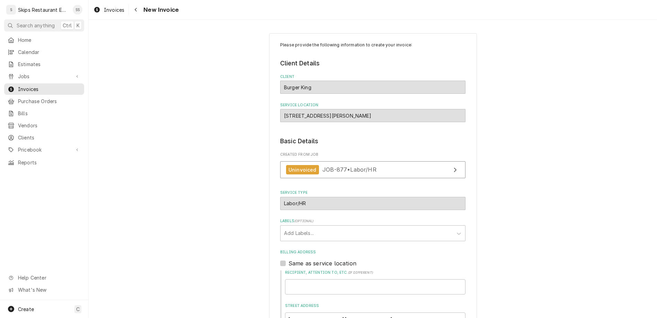
scroll to position [121, 0]
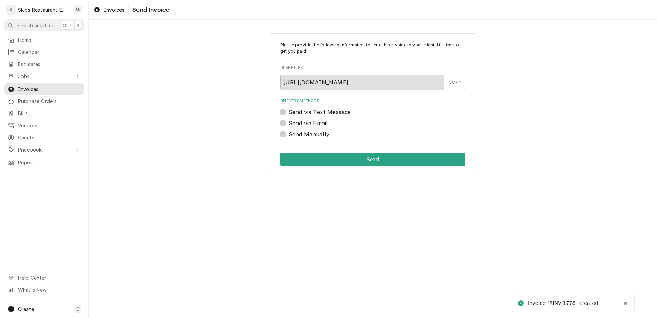
click at [294, 130] on label "Send Manually" at bounding box center [309, 134] width 41 height 8
click at [294, 130] on input "Send Manually" at bounding box center [381, 137] width 185 height 15
checkbox input "true"
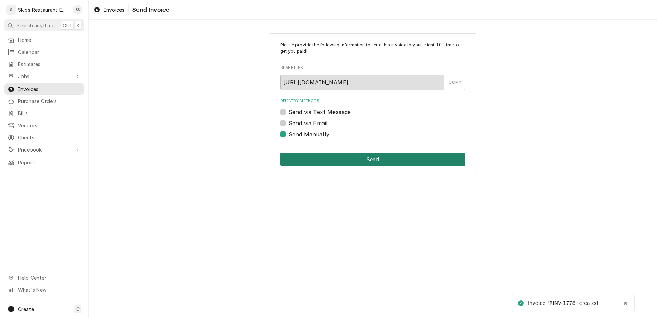
click at [340, 153] on button "Send" at bounding box center [372, 159] width 185 height 13
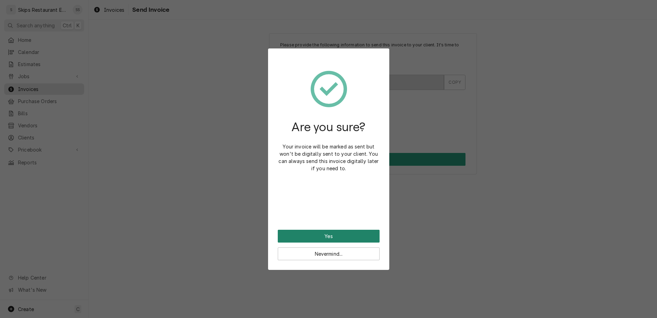
click at [327, 230] on button "Yes" at bounding box center [329, 236] width 102 height 13
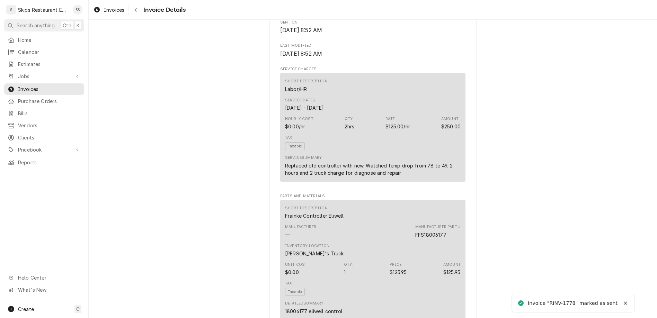
scroll to position [585, 0]
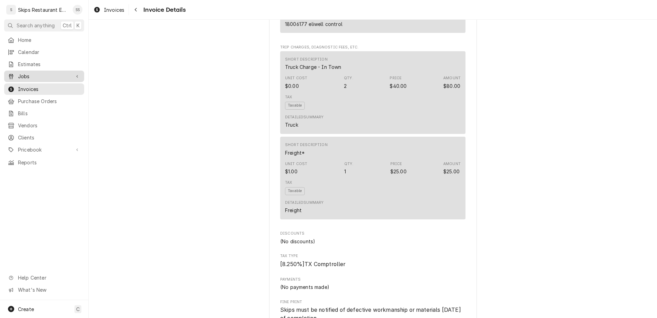
click at [18, 72] on div "Jobs" at bounding box center [44, 76] width 77 height 9
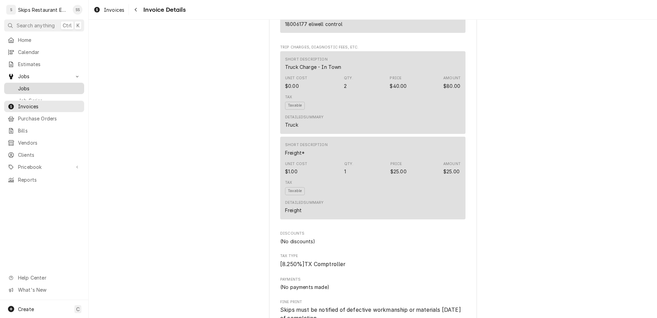
click at [18, 85] on span "Jobs" at bounding box center [49, 88] width 63 height 7
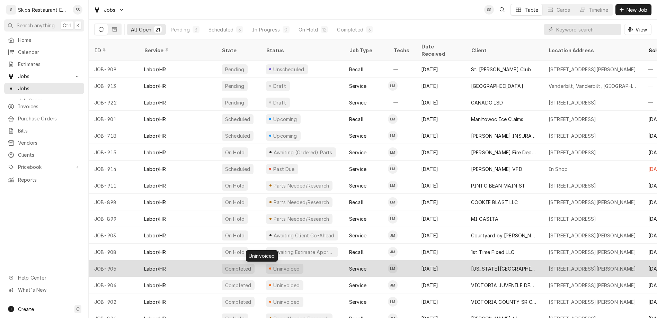
click at [273, 265] on div "Uninvoiced" at bounding box center [287, 268] width 28 height 7
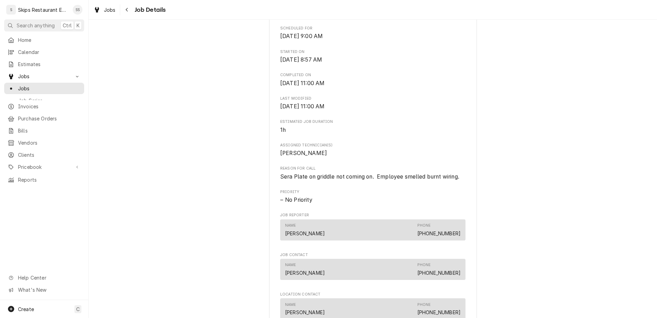
scroll to position [297, 0]
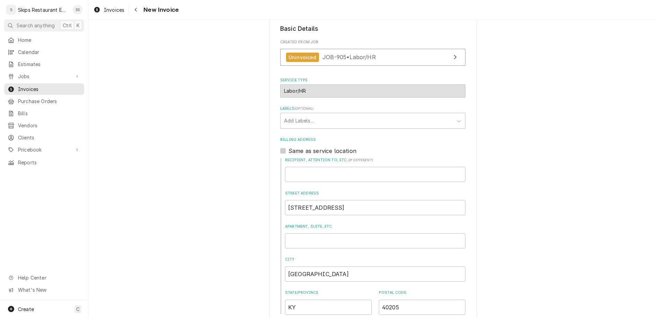
scroll to position [145, 0]
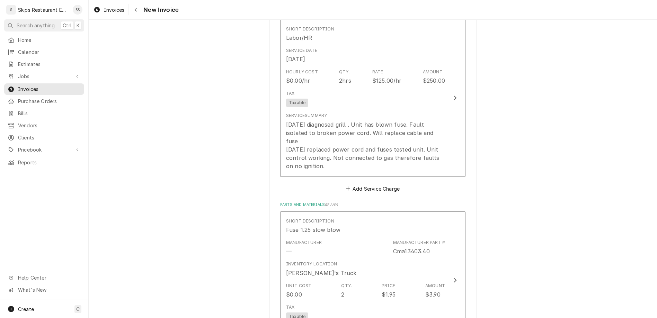
scroll to position [712, 0]
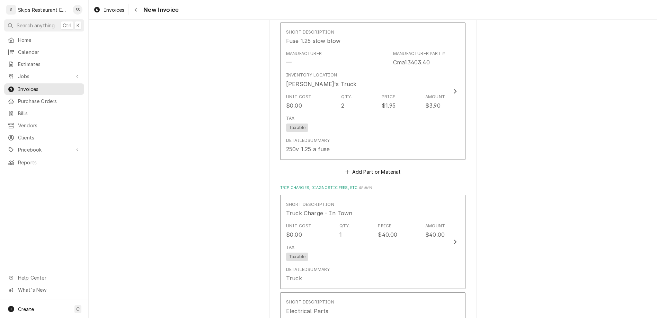
scroll to position [804, 0]
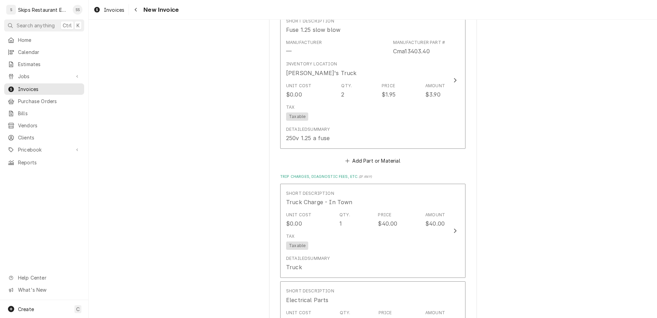
type textarea "x"
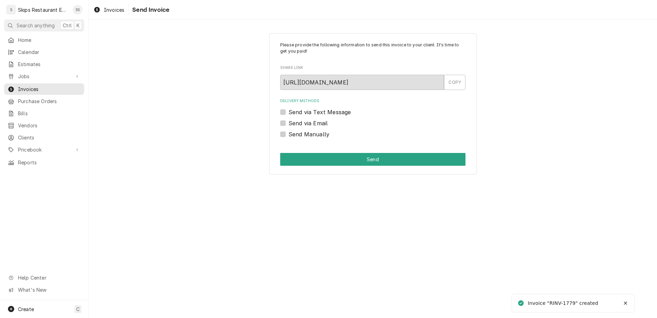
click at [294, 130] on label "Send Manually" at bounding box center [309, 134] width 41 height 8
click at [294, 130] on input "Send Manually" at bounding box center [381, 137] width 185 height 15
checkbox input "true"
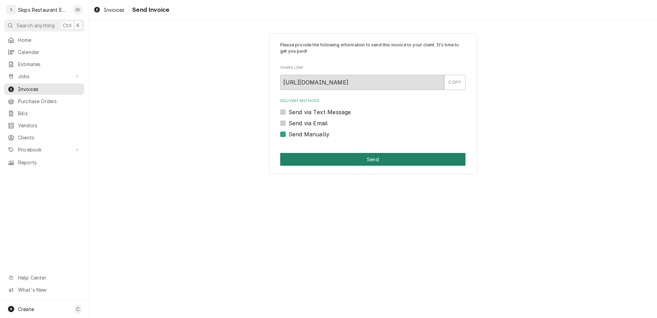
click at [352, 153] on button "Send" at bounding box center [372, 159] width 185 height 13
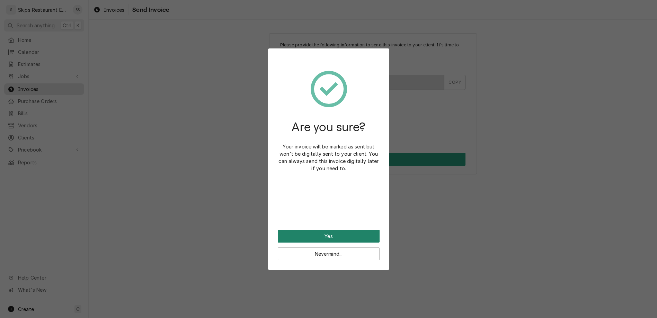
click at [327, 230] on button "Yes" at bounding box center [329, 236] width 102 height 13
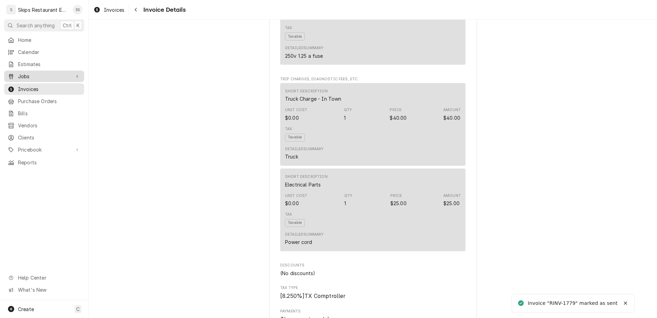
scroll to position [596, 0]
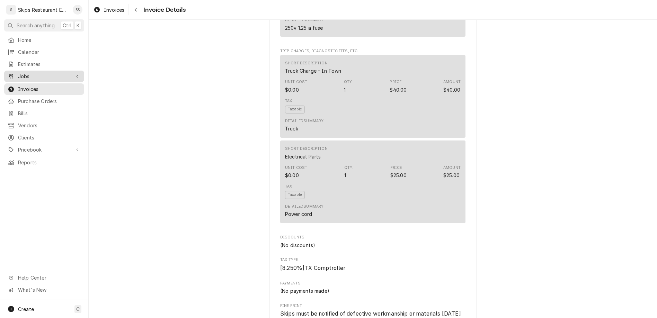
click at [18, 73] on span "Jobs" at bounding box center [44, 76] width 52 height 7
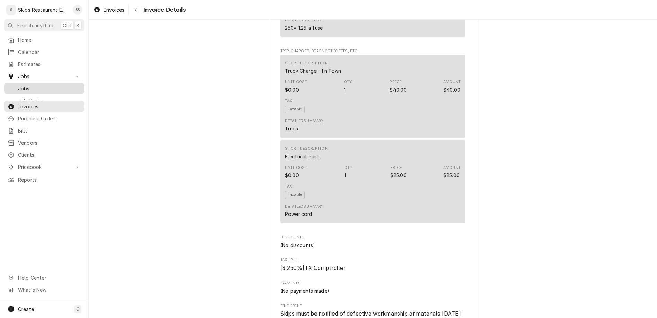
click at [18, 85] on span "Jobs" at bounding box center [49, 88] width 63 height 7
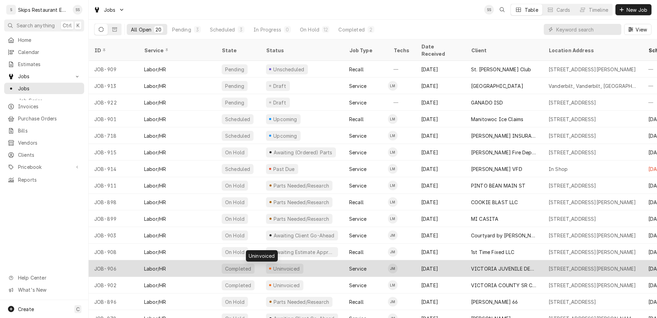
click at [273, 265] on div "Uninvoiced" at bounding box center [287, 268] width 28 height 7
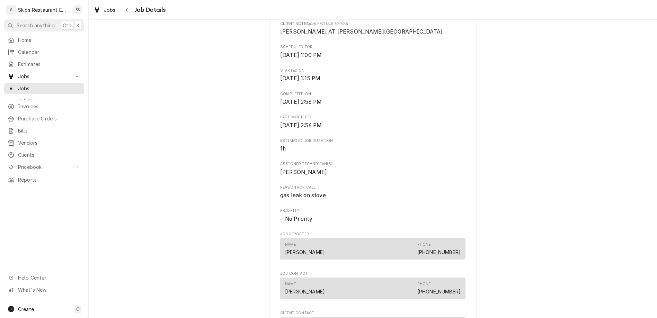
scroll to position [270, 0]
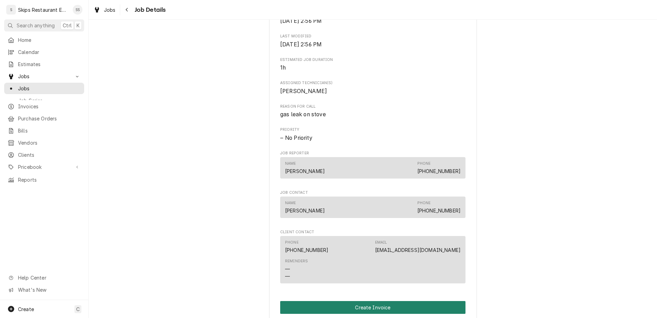
click at [361, 301] on button "Create Invoice" at bounding box center [372, 307] width 185 height 13
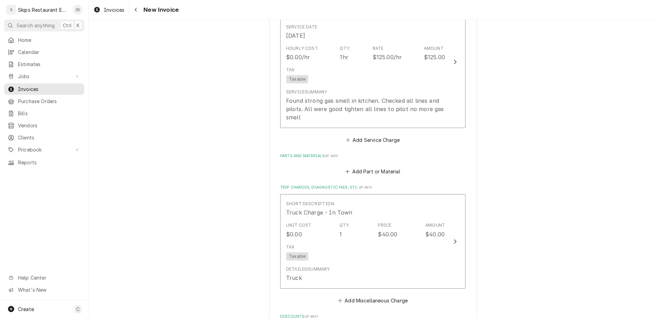
scroll to position [477, 0]
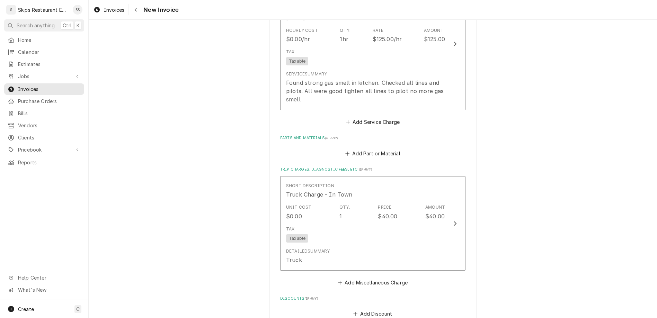
type textarea "x"
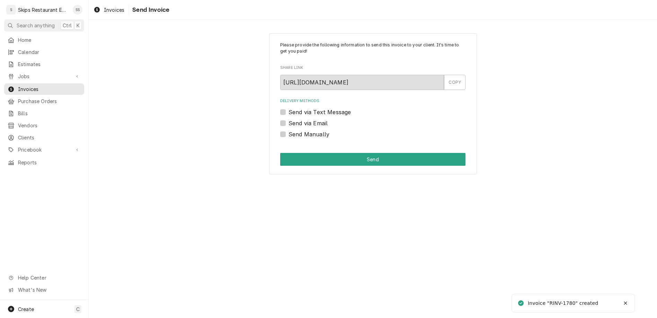
click at [294, 130] on label "Send Manually" at bounding box center [309, 134] width 41 height 8
click at [294, 130] on input "Send Manually" at bounding box center [381, 137] width 185 height 15
checkbox input "true"
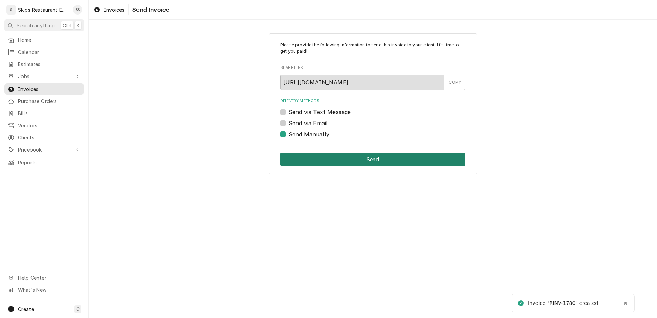
click at [362, 153] on button "Send" at bounding box center [372, 159] width 185 height 13
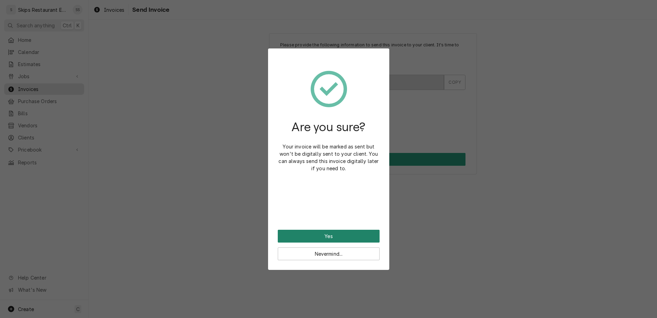
click at [327, 230] on button "Yes" at bounding box center [329, 236] width 102 height 13
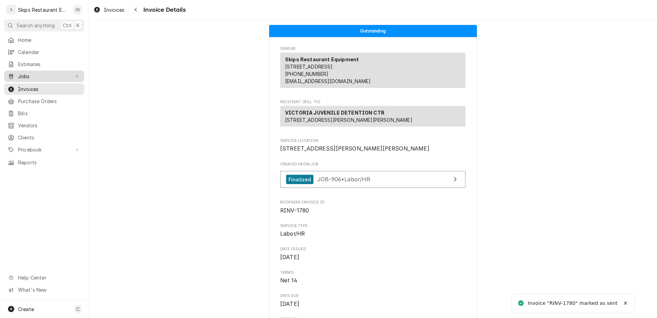
click at [21, 73] on span "Jobs" at bounding box center [44, 76] width 52 height 7
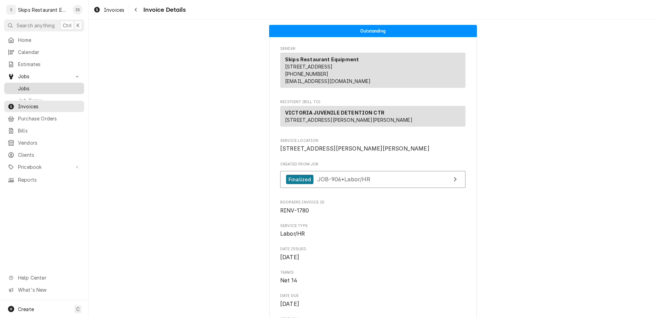
click at [20, 85] on span "Jobs" at bounding box center [49, 88] width 63 height 7
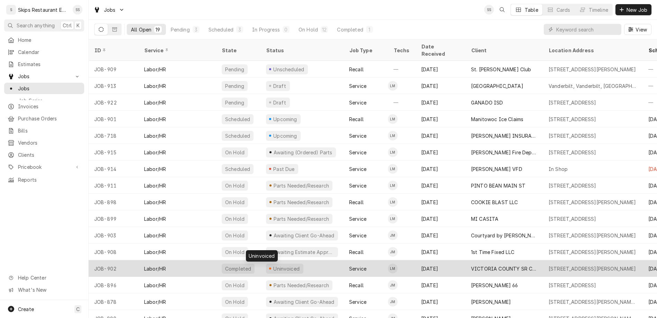
click at [273, 265] on div "Uninvoiced" at bounding box center [287, 268] width 28 height 7
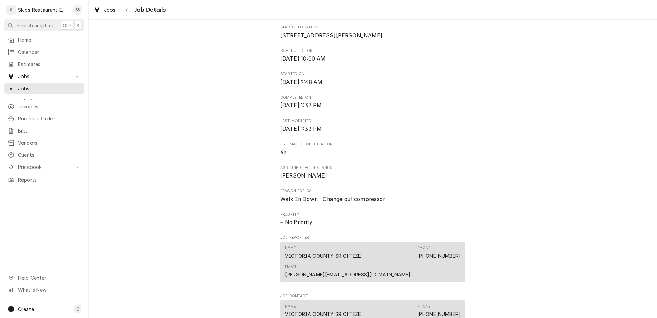
scroll to position [189, 0]
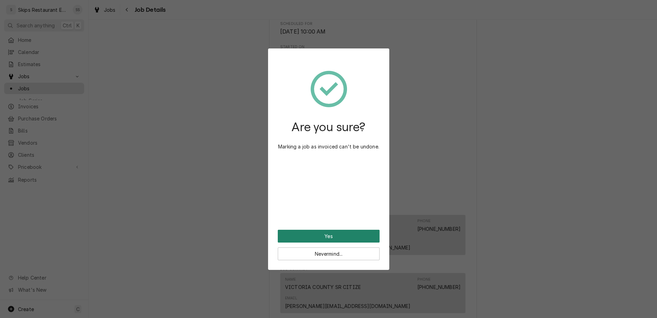
click at [313, 230] on button "Yes" at bounding box center [329, 236] width 102 height 13
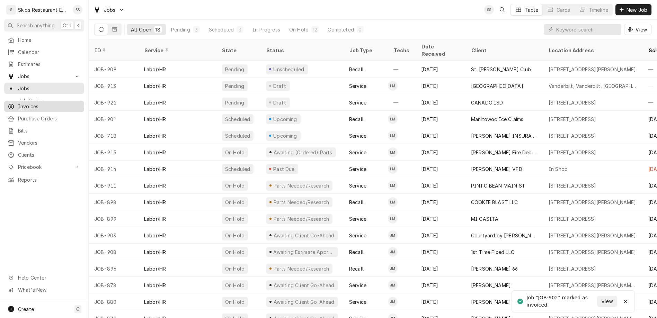
click at [17, 102] on div "Invoices" at bounding box center [44, 106] width 77 height 9
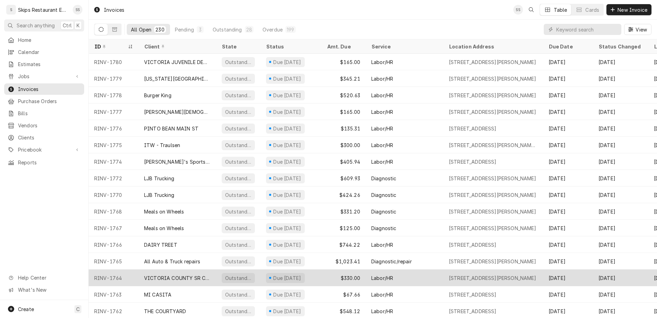
click at [166, 270] on div "VICTORIA COUNTY SR CITIZENS CTR" at bounding box center [178, 278] width 78 height 17
click at [178, 275] on div "VICTORIA COUNTY SR CITIZENS CTR" at bounding box center [177, 278] width 67 height 7
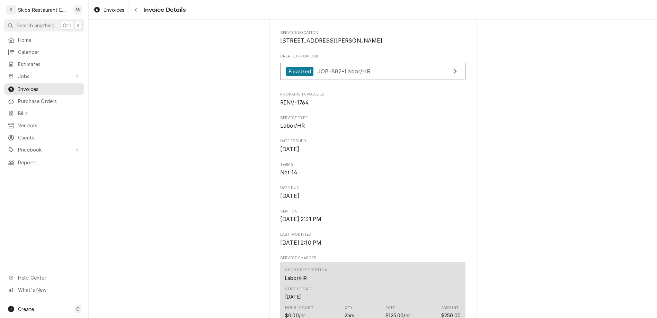
scroll to position [459, 0]
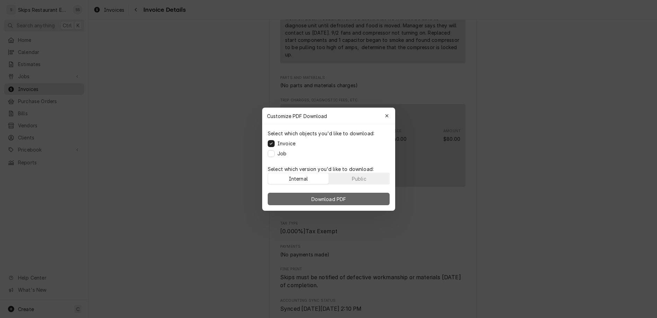
click at [328, 195] on span "Download PDF" at bounding box center [329, 198] width 38 height 7
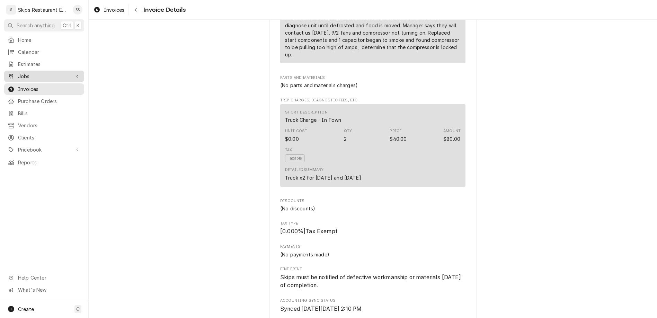
click at [18, 73] on span "Jobs" at bounding box center [44, 76] width 52 height 7
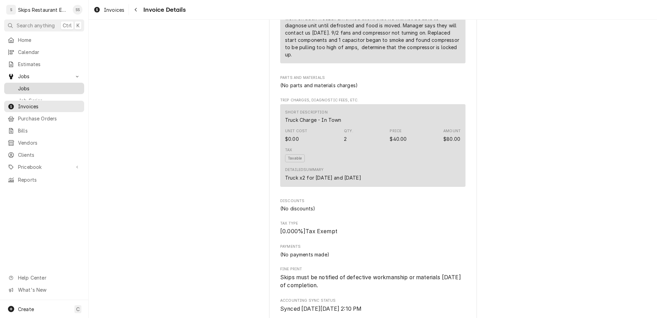
click at [18, 85] on span "Jobs" at bounding box center [49, 88] width 63 height 7
